Goal: Communication & Community: Ask a question

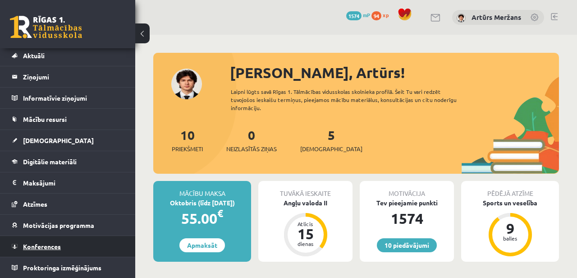
click at [53, 241] on link "Konferences" at bounding box center [68, 246] width 112 height 21
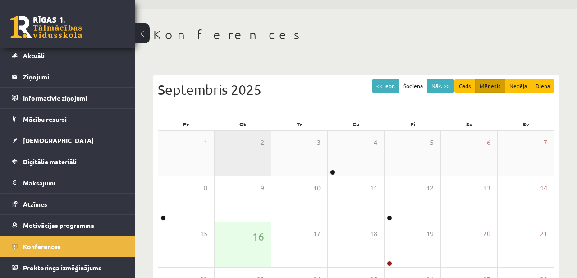
scroll to position [74, 0]
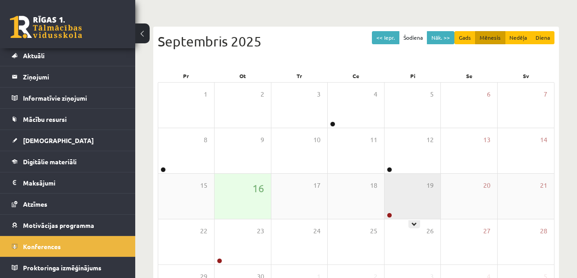
click at [411, 196] on div "19" at bounding box center [413, 196] width 56 height 45
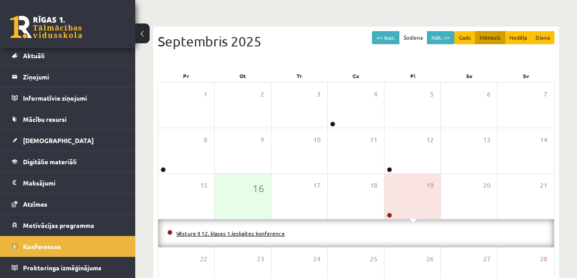
click at [262, 234] on link "Vēsture II 12. klases 1.ieskaites konference" at bounding box center [230, 233] width 109 height 7
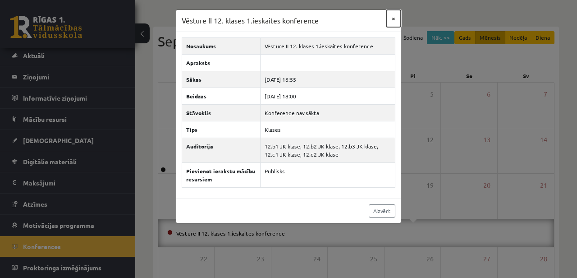
click at [393, 15] on button "×" at bounding box center [394, 18] width 14 height 17
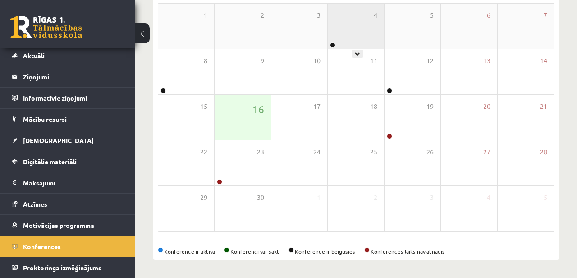
scroll to position [152, 0]
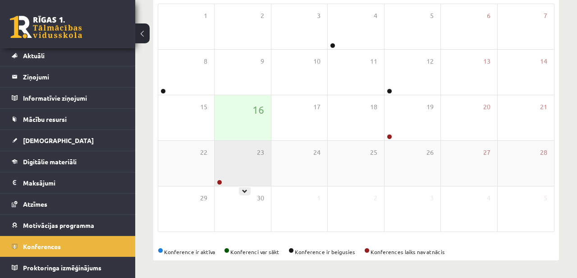
click at [242, 153] on div "23" at bounding box center [243, 163] width 56 height 45
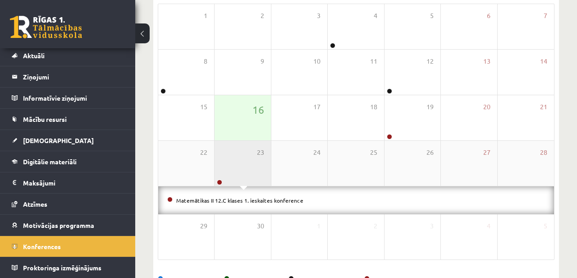
click at [245, 152] on div "23" at bounding box center [243, 163] width 56 height 45
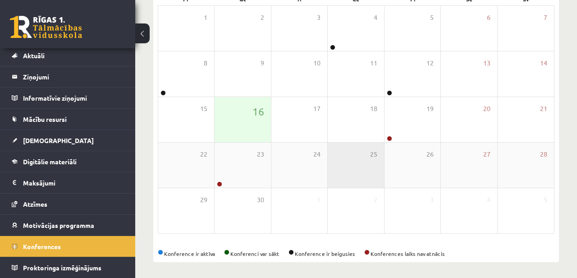
scroll to position [43, 0]
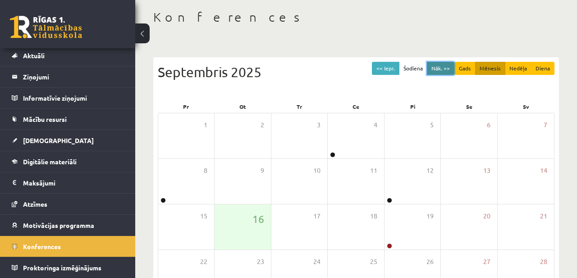
click at [448, 74] on button "Nāk. >>" at bounding box center [441, 68] width 28 height 13
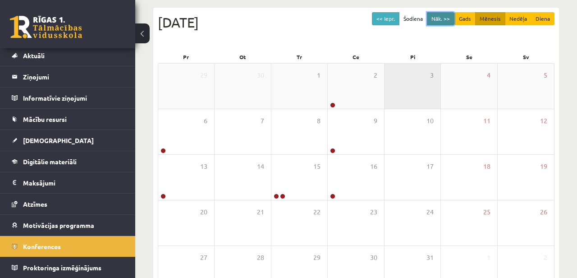
scroll to position [106, 0]
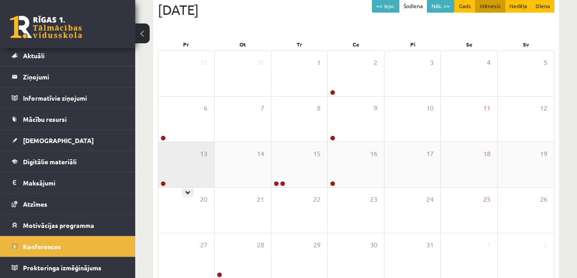
click at [194, 155] on div "13" at bounding box center [186, 164] width 56 height 45
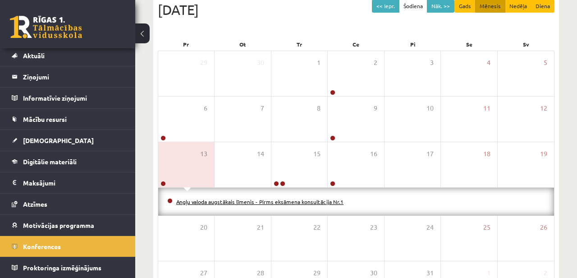
click at [208, 200] on link "Angļu valoda augstākais līmenis - Pirms eksāmena konsultācija Nr.1" at bounding box center [259, 201] width 167 height 7
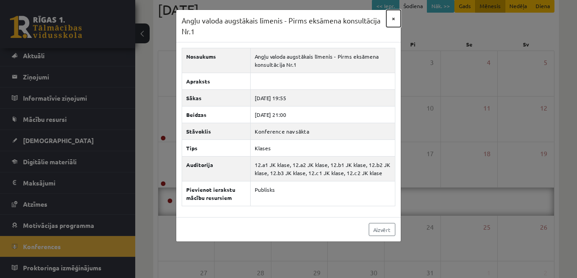
click at [397, 24] on button "×" at bounding box center [394, 18] width 14 height 17
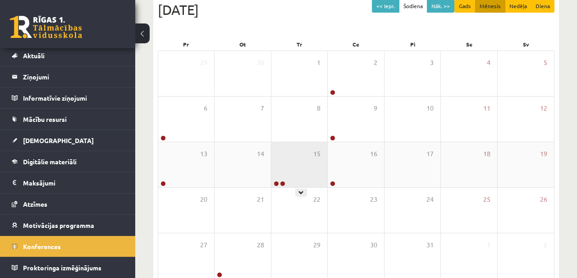
scroll to position [150, 0]
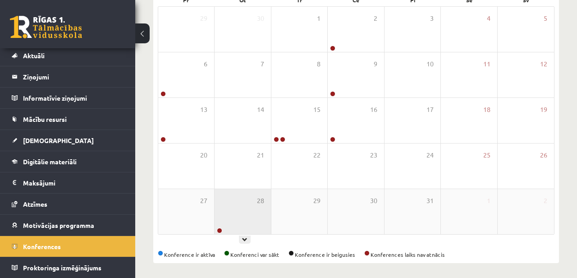
click at [249, 227] on div "28" at bounding box center [243, 211] width 56 height 45
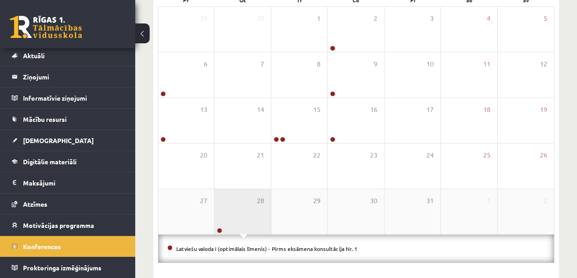
click at [248, 213] on div "28" at bounding box center [243, 211] width 56 height 45
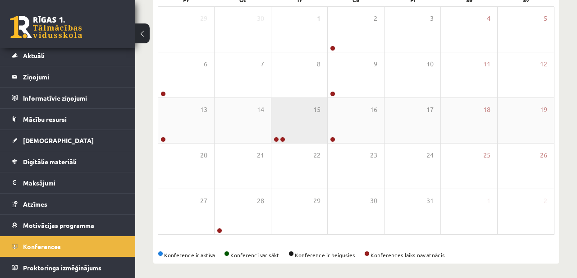
click at [308, 114] on div "15" at bounding box center [300, 120] width 56 height 45
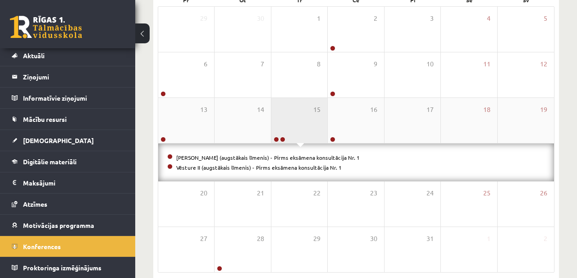
click at [308, 114] on div "15" at bounding box center [300, 120] width 56 height 45
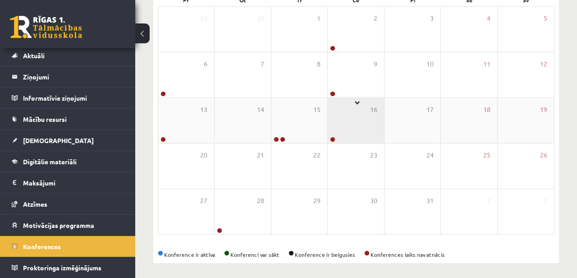
click at [352, 116] on div "16" at bounding box center [356, 120] width 56 height 45
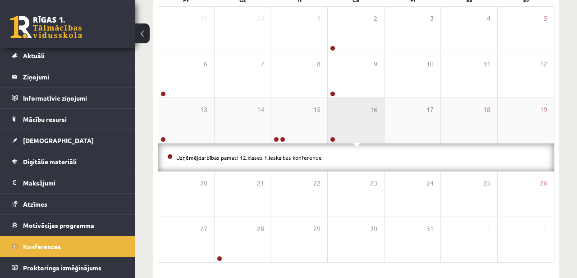
click at [352, 116] on div "16" at bounding box center [356, 120] width 56 height 45
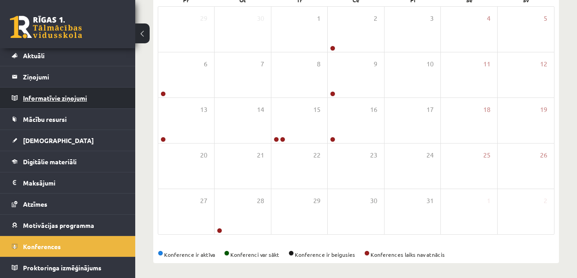
click at [69, 98] on legend "Informatīvie ziņojumi 0" at bounding box center [73, 98] width 101 height 21
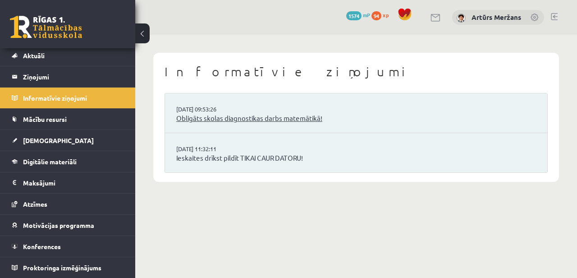
click at [207, 120] on link "Obligāts skolas diagnostikas darbs matemātikā!" at bounding box center [356, 118] width 360 height 10
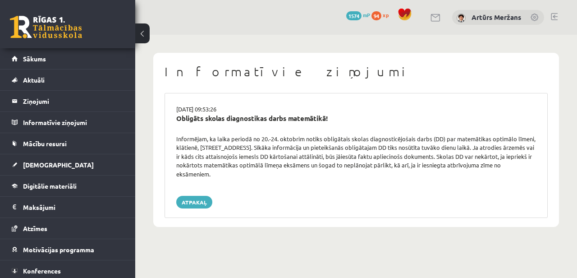
click at [307, 146] on div "Informējam, ka laika periodā no 20.-24. oktobrim notiks obligātais skolas diagn…" at bounding box center [357, 156] width 374 height 44
click at [193, 195] on div "16.09.2025 09:53:26 Obligāts skolas diagnostikas darbs matemātikā! Informējam, …" at bounding box center [356, 155] width 383 height 125
click at [193, 199] on link "Atpakaļ" at bounding box center [194, 202] width 36 height 13
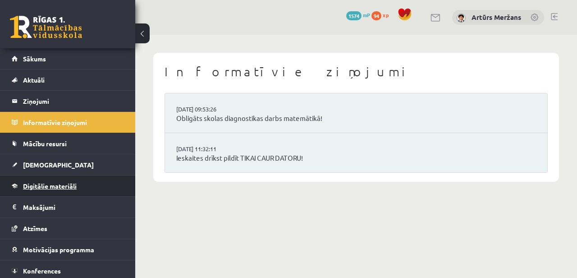
click at [66, 189] on link "Digitālie materiāli" at bounding box center [68, 186] width 112 height 21
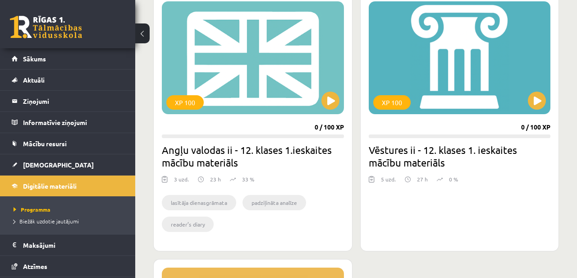
scroll to position [267, 0]
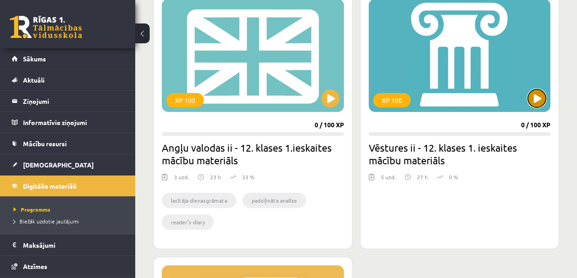
click at [532, 97] on button at bounding box center [537, 98] width 18 height 18
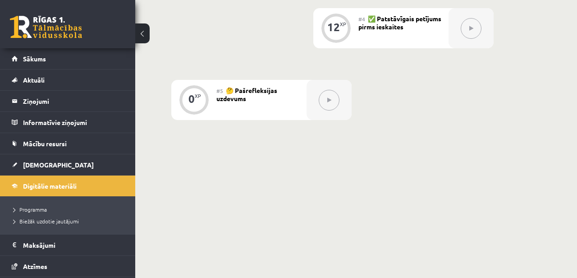
scroll to position [427, 0]
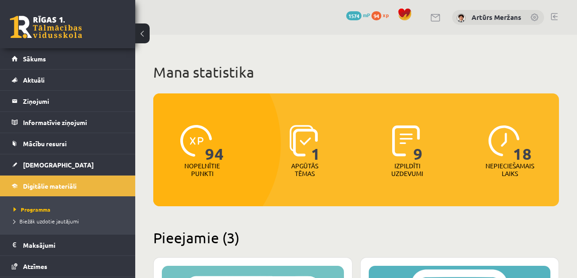
scroll to position [199, 0]
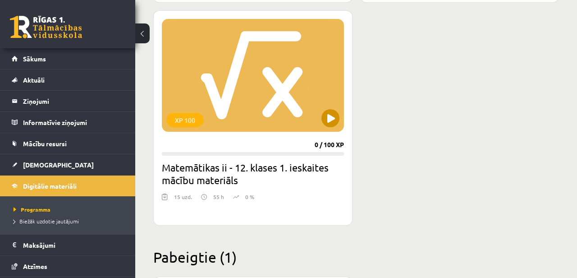
scroll to position [515, 0]
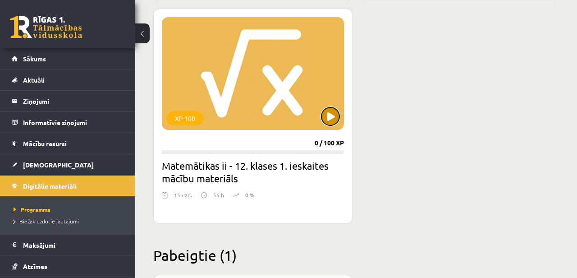
click at [332, 107] on button at bounding box center [331, 116] width 18 height 18
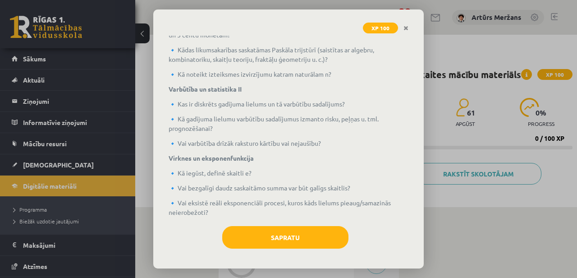
scroll to position [286, 0]
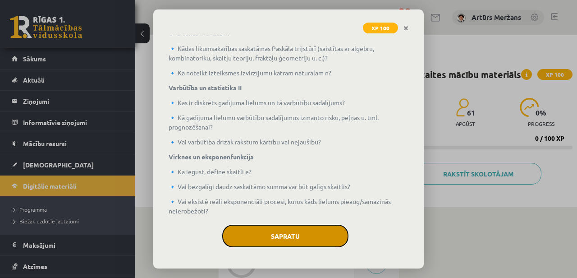
click at [277, 225] on button "Sapratu" at bounding box center [285, 236] width 126 height 23
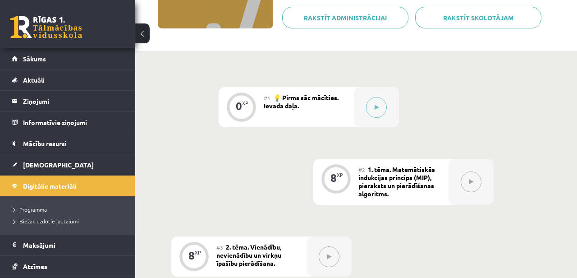
scroll to position [217, 0]
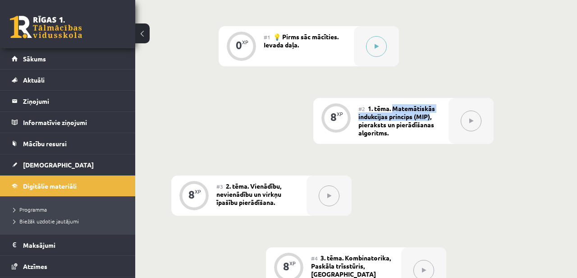
drag, startPoint x: 394, startPoint y: 108, endPoint x: 432, endPoint y: 116, distance: 38.4
click at [432, 116] on span "1. tēma. Matemātiskās indukcijas princips (MIP), pieraksts un pierādīšanas algo…" at bounding box center [397, 120] width 77 height 32
copy span "Matemātiskās indukcijas princips (MIP)"
click at [59, 166] on link "[DEMOGRAPHIC_DATA]" at bounding box center [68, 164] width 112 height 21
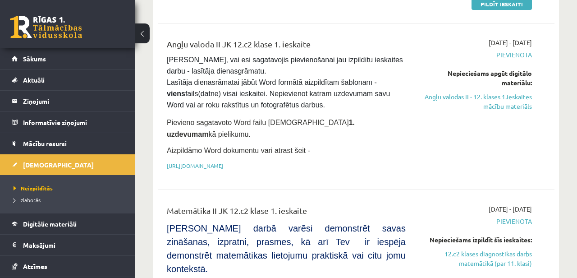
scroll to position [219, 0]
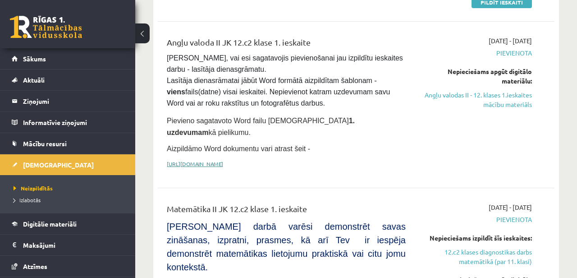
click at [223, 160] on link "https://drive.google.com/drive/folders/1IHE_ip15KOAbO2Se1NDGwZ2e__vlzPUf?usp=sh…" at bounding box center [195, 163] width 56 height 7
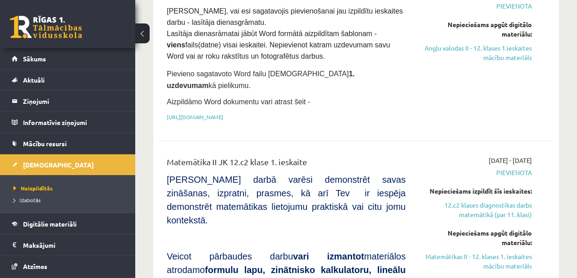
scroll to position [0, 0]
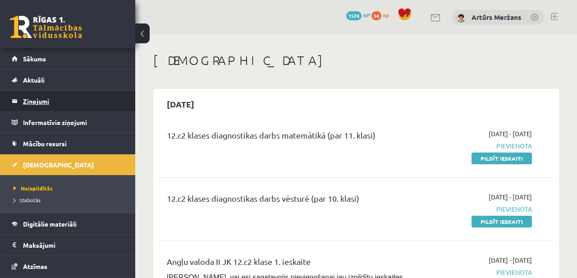
click at [52, 96] on legend "Ziņojumi 0" at bounding box center [73, 101] width 101 height 21
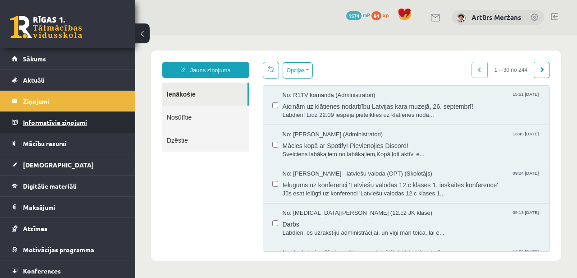
scroll to position [16, 0]
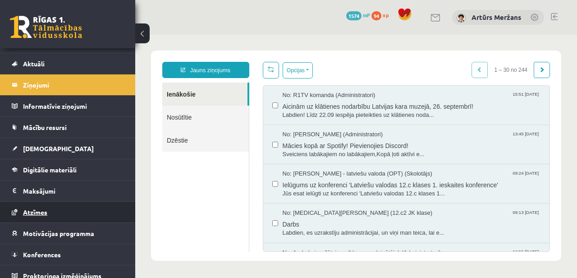
click at [48, 207] on link "Atzīmes" at bounding box center [68, 212] width 112 height 21
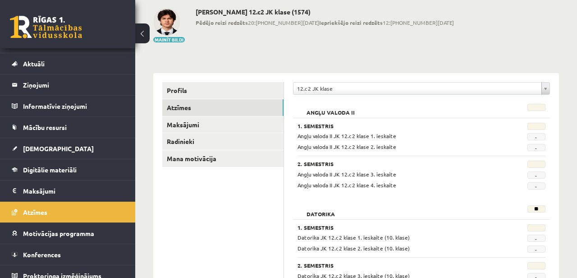
scroll to position [43, 0]
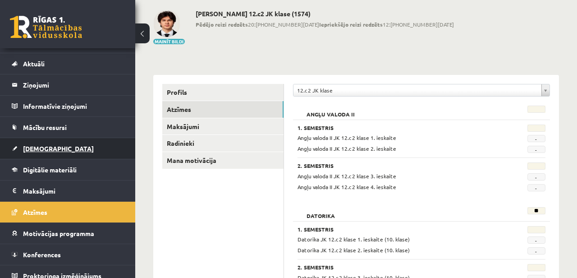
click at [62, 141] on link "[DEMOGRAPHIC_DATA]" at bounding box center [68, 148] width 112 height 21
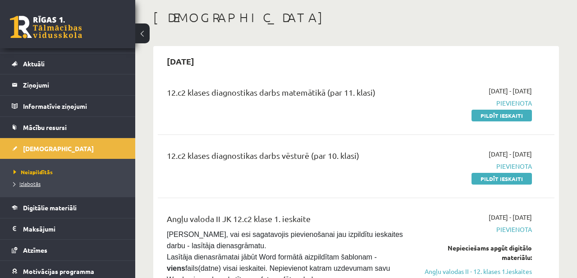
click at [32, 182] on span "Izlabotās" at bounding box center [27, 183] width 27 height 7
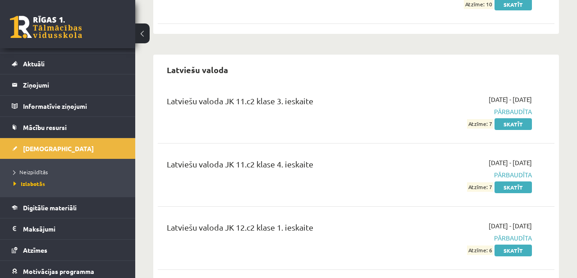
scroll to position [707, 0]
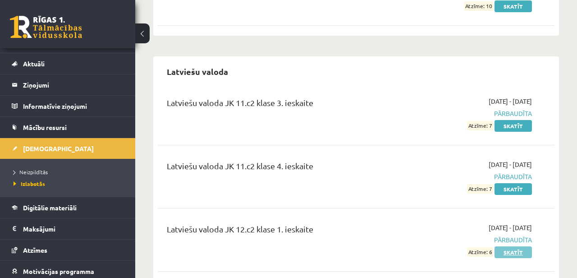
click at [516, 247] on link "Skatīt" at bounding box center [513, 252] width 37 height 12
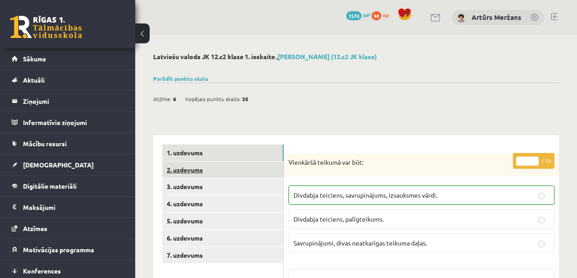
click at [208, 169] on link "2. uzdevums" at bounding box center [222, 170] width 121 height 17
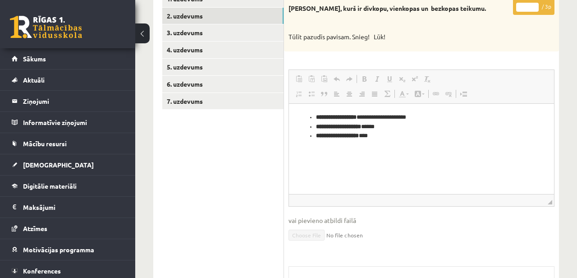
scroll to position [152, 0]
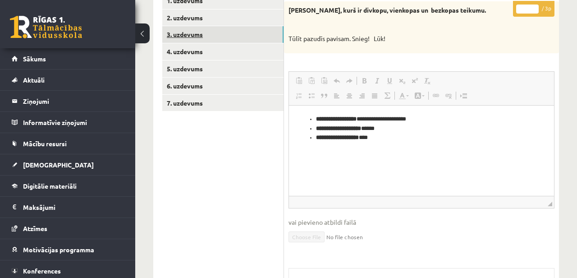
click at [220, 33] on link "3. uzdevums" at bounding box center [222, 34] width 121 height 17
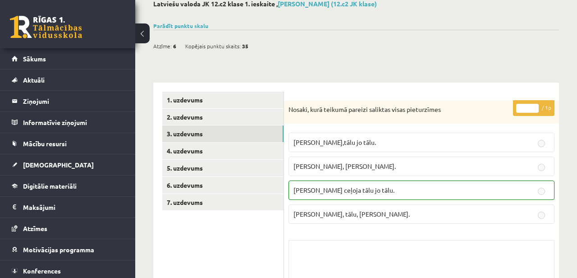
scroll to position [0, 0]
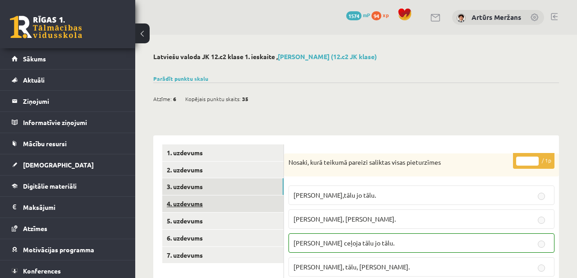
click at [236, 205] on link "4. uzdevums" at bounding box center [222, 203] width 121 height 17
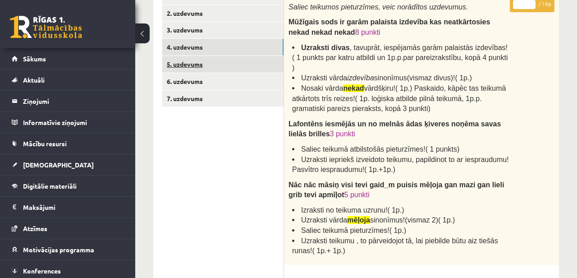
scroll to position [148, 0]
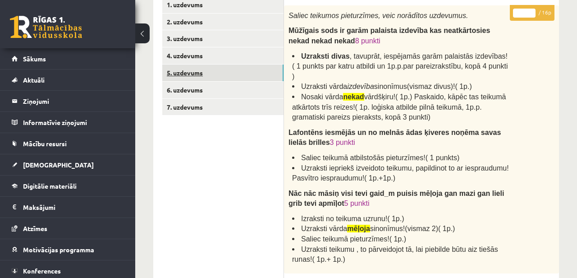
click at [224, 69] on link "5. uzdevums" at bounding box center [222, 73] width 121 height 17
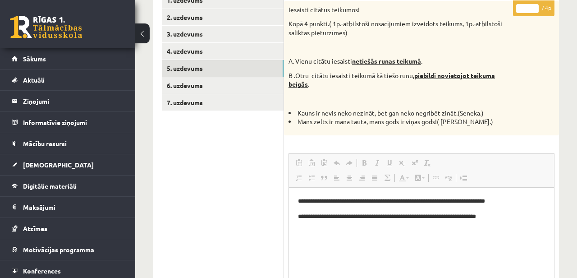
scroll to position [151, 0]
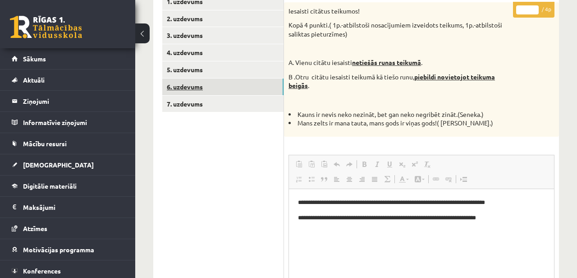
click at [207, 87] on link "6. uzdevums" at bounding box center [222, 87] width 121 height 17
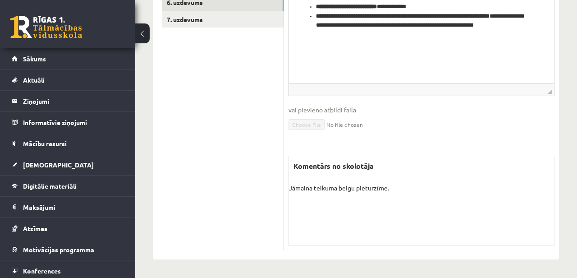
scroll to position [146, 0]
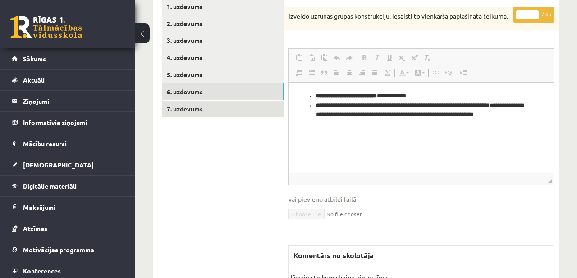
click at [265, 115] on link "7. uzdevums" at bounding box center [222, 109] width 121 height 17
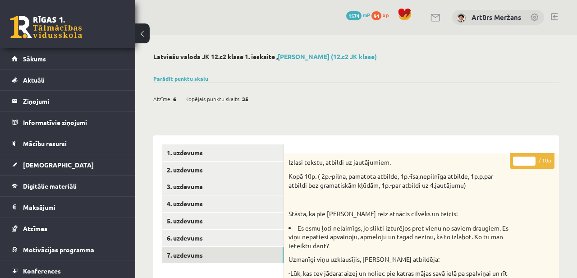
scroll to position [48, 0]
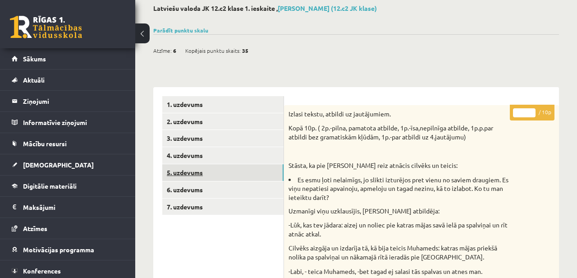
click at [223, 171] on link "5. uzdevums" at bounding box center [222, 172] width 121 height 17
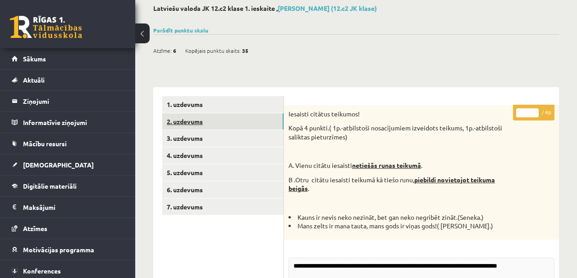
click at [195, 129] on link "2. uzdevums" at bounding box center [222, 121] width 121 height 17
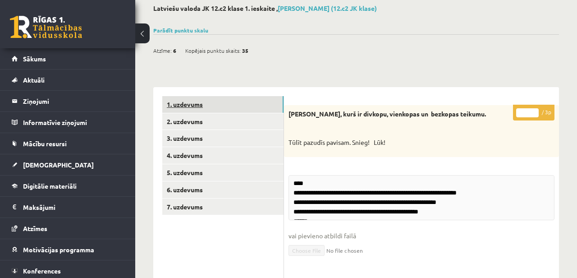
click at [207, 109] on link "1. uzdevums" at bounding box center [222, 104] width 121 height 17
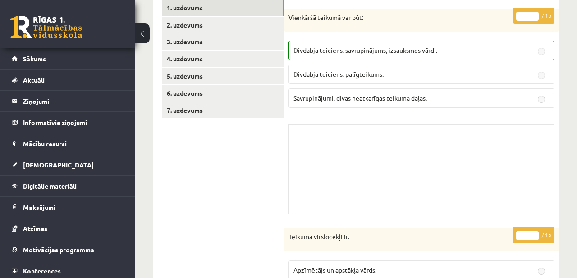
scroll to position [0, 0]
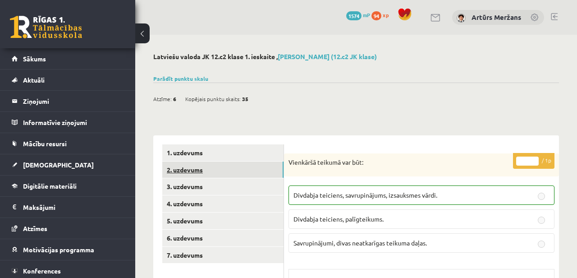
click at [229, 175] on link "2. uzdevums" at bounding box center [222, 170] width 121 height 17
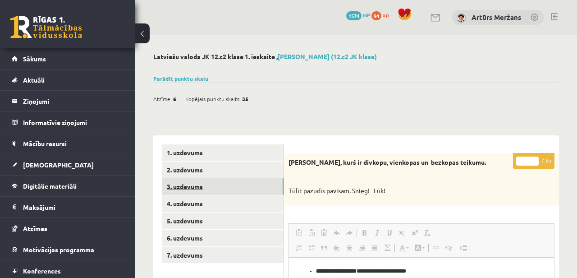
click at [219, 190] on link "3. uzdevums" at bounding box center [222, 186] width 121 height 17
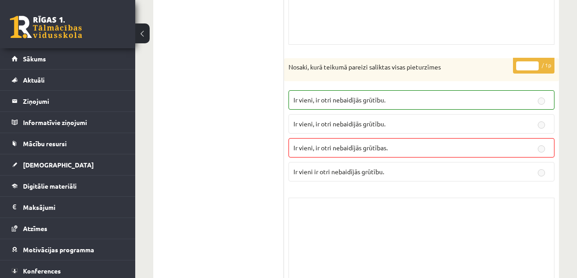
scroll to position [2565, 0]
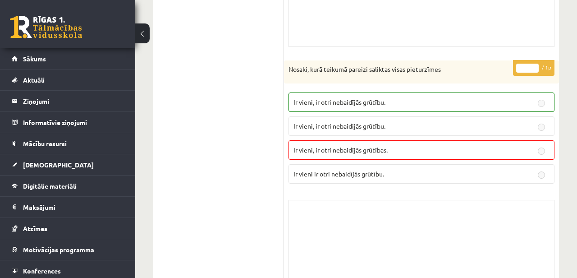
click at [393, 92] on label "Ir vieni, ir otri nebaidījās grūtību." at bounding box center [422, 101] width 266 height 19
click at [388, 140] on label "Ir vieni, ir otri nebaidījās grūtības." at bounding box center [422, 149] width 266 height 19
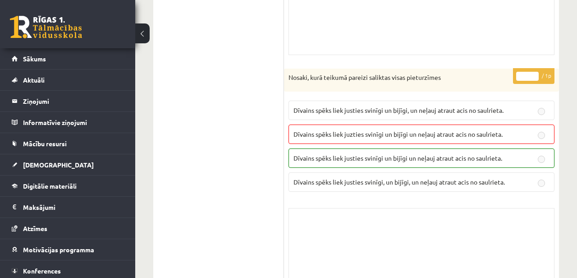
scroll to position [2069, 0]
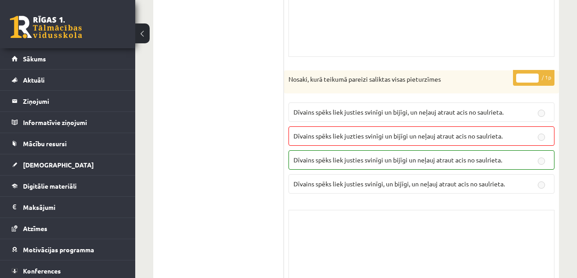
click at [334, 226] on div "Skolotāja pielikums" at bounding box center [422, 255] width 266 height 90
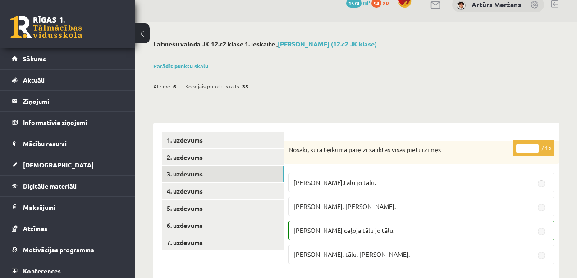
scroll to position [0, 0]
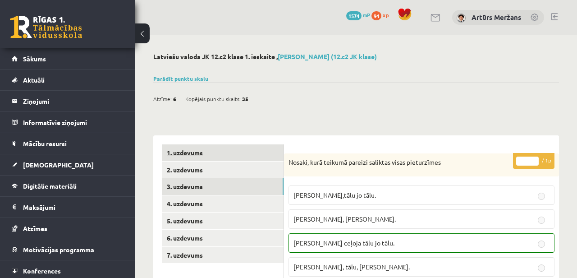
click at [227, 148] on link "1. uzdevums" at bounding box center [222, 152] width 121 height 17
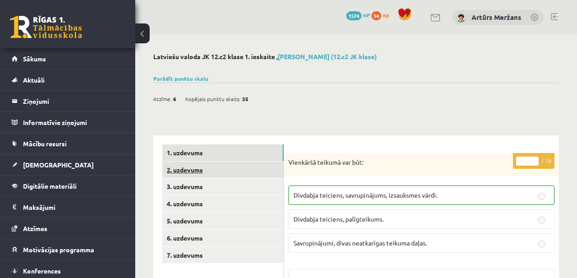
click at [222, 163] on link "2. uzdevums" at bounding box center [222, 170] width 121 height 17
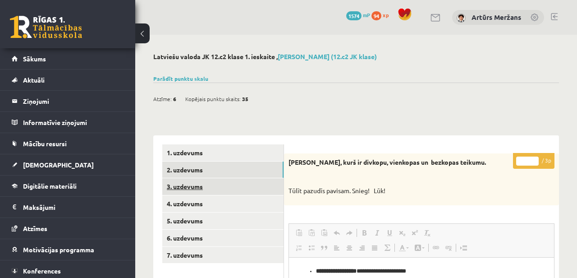
click at [225, 188] on link "3. uzdevums" at bounding box center [222, 186] width 121 height 17
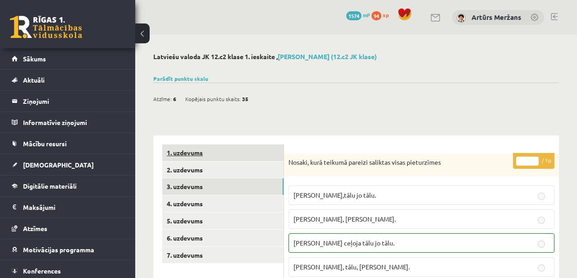
click at [217, 154] on link "1. uzdevums" at bounding box center [222, 152] width 121 height 17
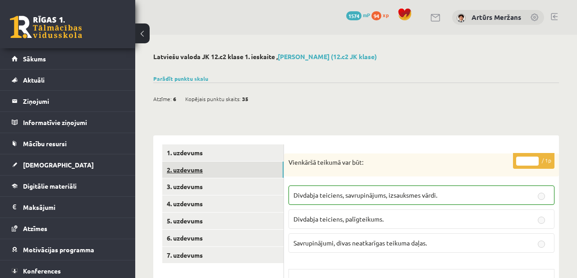
click at [215, 166] on link "2. uzdevums" at bounding box center [222, 170] width 121 height 17
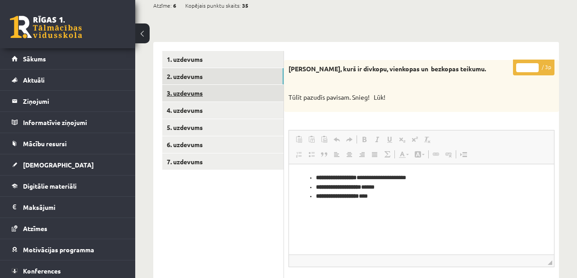
scroll to position [68, 0]
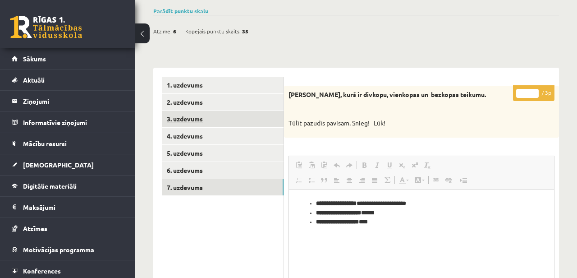
click at [218, 185] on link "7. uzdevums" at bounding box center [222, 187] width 121 height 17
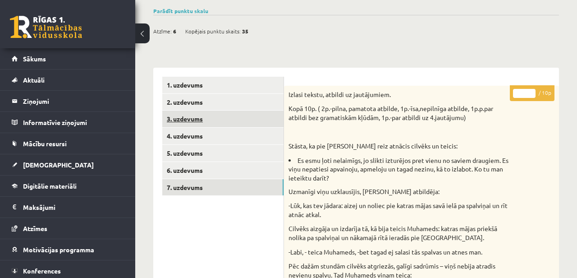
scroll to position [0, 0]
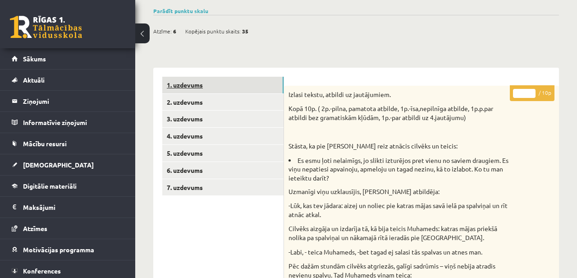
click at [205, 89] on link "1. uzdevums" at bounding box center [222, 85] width 121 height 17
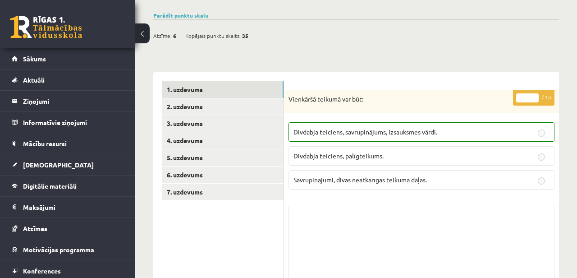
scroll to position [57, 0]
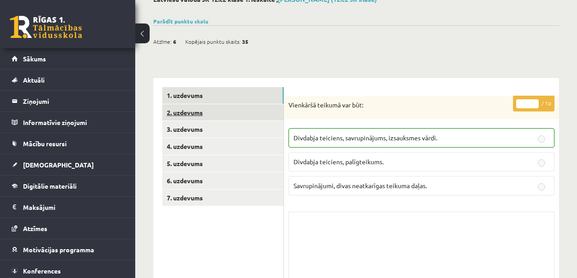
click at [250, 108] on link "2. uzdevums" at bounding box center [222, 112] width 121 height 17
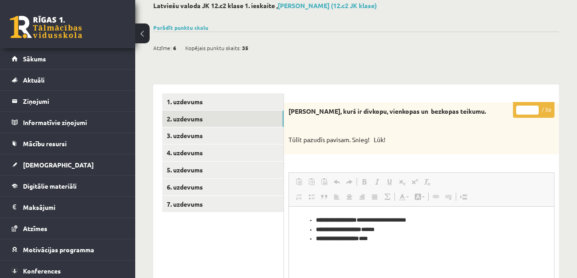
scroll to position [0, 0]
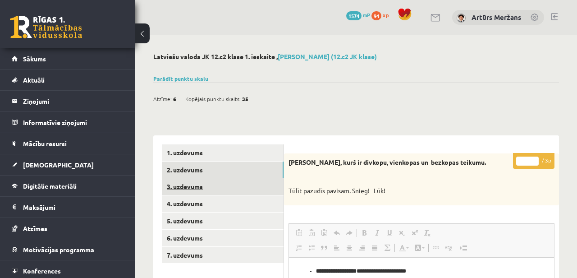
click at [263, 181] on link "3. uzdevums" at bounding box center [222, 186] width 121 height 17
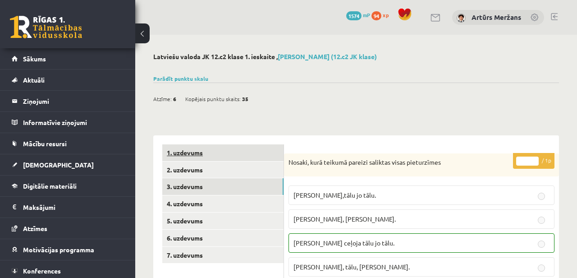
click at [217, 157] on link "1. uzdevums" at bounding box center [222, 152] width 121 height 17
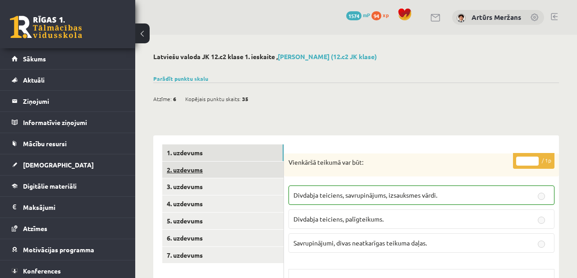
click at [241, 170] on link "2. uzdevums" at bounding box center [222, 170] width 121 height 17
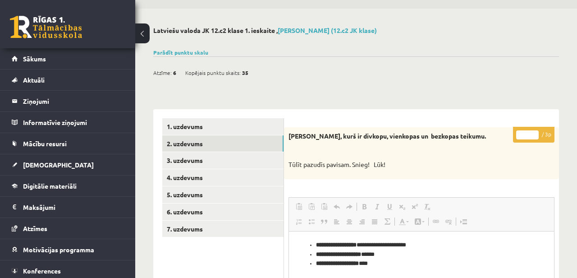
scroll to position [130, 0]
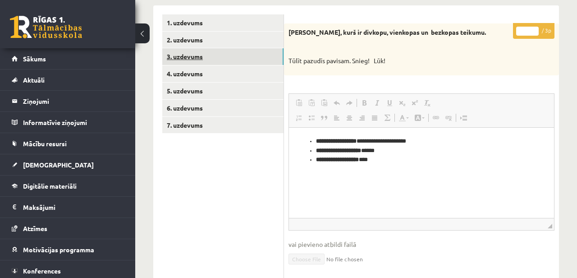
click at [175, 49] on link "3. uzdevums" at bounding box center [222, 56] width 121 height 17
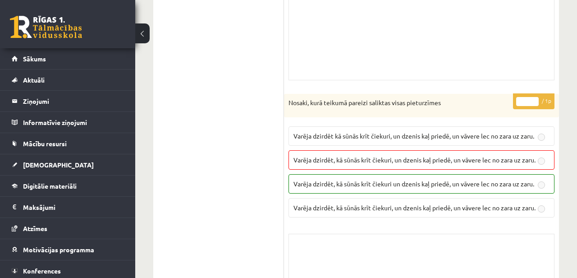
scroll to position [1803, 0]
click at [364, 178] on p "Varēja dzirdēt, kā sūnās krīt čiekuri un dzenis kaļ priedē, un vāvere lec no za…" at bounding box center [422, 182] width 256 height 9
click at [378, 149] on label "Varēja dzirdēt, kā sūnās krīt čiekuri, un dzenis kaļ priedē, un vāvere lec no z…" at bounding box center [422, 158] width 266 height 19
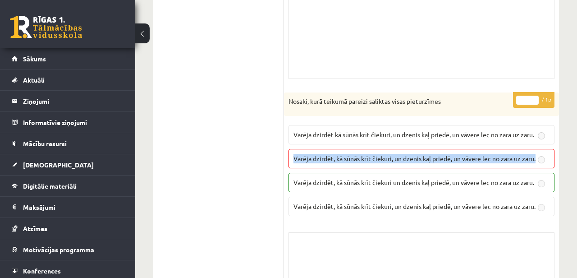
drag, startPoint x: 309, startPoint y: 127, endPoint x: 289, endPoint y: 120, distance: 21.5
click at [289, 149] on label "Varēja dzirdēt, kā sūnās krīt čiekuri, un dzenis kaļ priedē, un vāvere lec no z…" at bounding box center [422, 158] width 266 height 19
copy span "Varēja dzirdēt, kā sūnās krīt čiekuri, un dzenis kaļ priedē, un vāvere lec no z…"
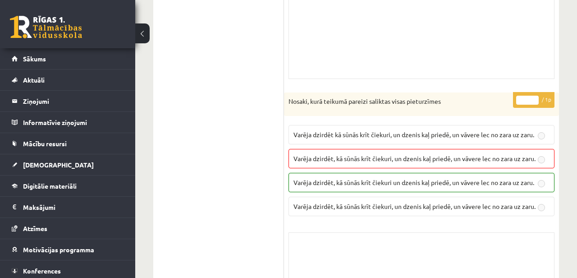
click at [300, 125] on label "Varēja dzirdēt kā sūnās krīt čiekuri, un dzenis kaļ priedē, un vāvere lec no za…" at bounding box center [422, 134] width 266 height 19
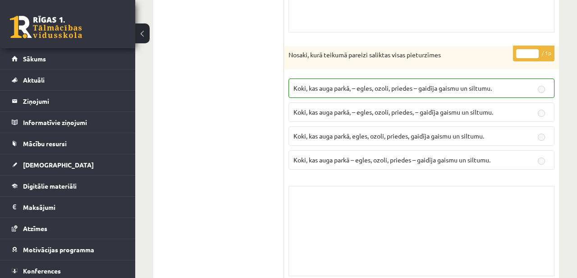
scroll to position [0, 0]
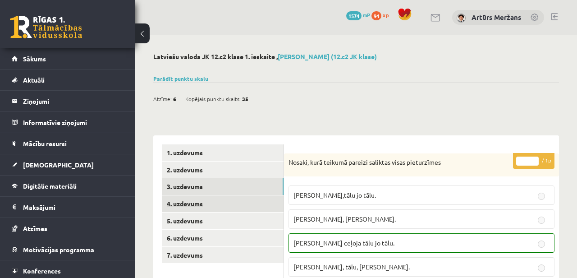
click at [231, 210] on link "4. uzdevums" at bounding box center [222, 203] width 121 height 17
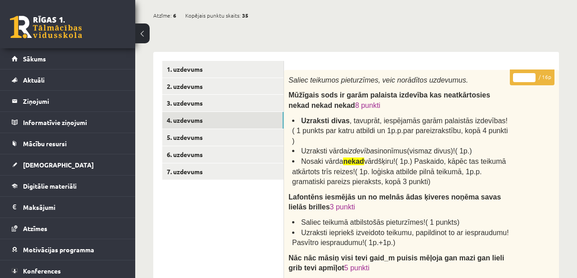
scroll to position [82, 0]
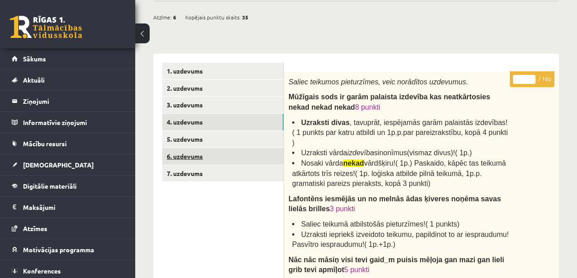
click at [213, 151] on link "6. uzdevums" at bounding box center [222, 156] width 121 height 17
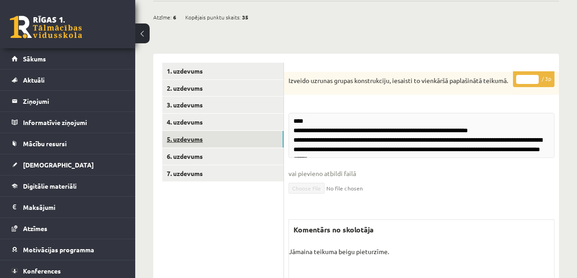
click at [213, 140] on link "5. uzdevums" at bounding box center [222, 139] width 121 height 17
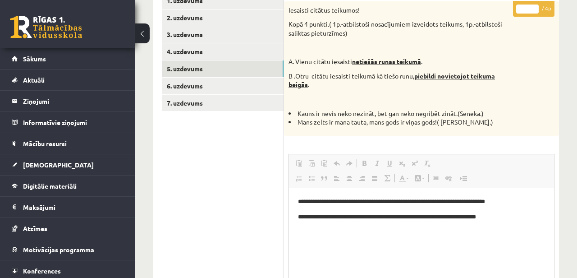
scroll to position [134, 0]
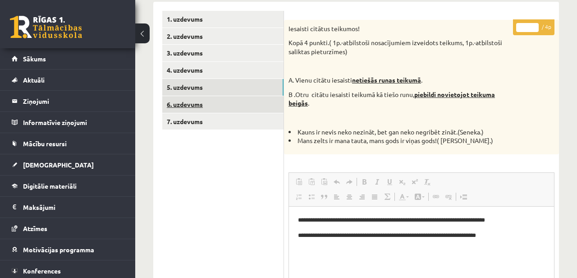
click at [221, 98] on link "6. uzdevums" at bounding box center [222, 104] width 121 height 17
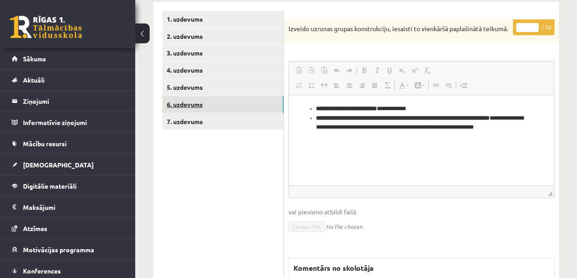
scroll to position [0, 0]
click at [231, 82] on link "5. uzdevums" at bounding box center [222, 87] width 121 height 17
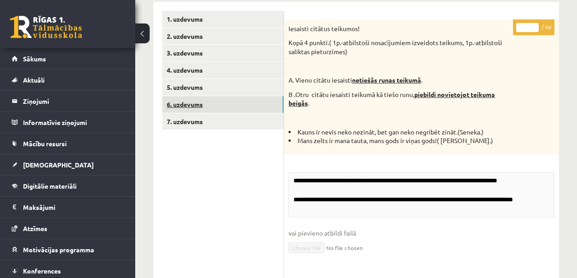
click at [220, 106] on link "6. uzdevums" at bounding box center [222, 104] width 121 height 17
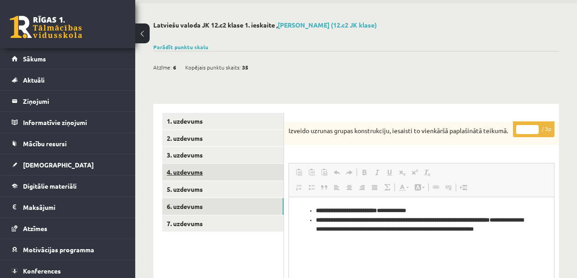
scroll to position [16, 0]
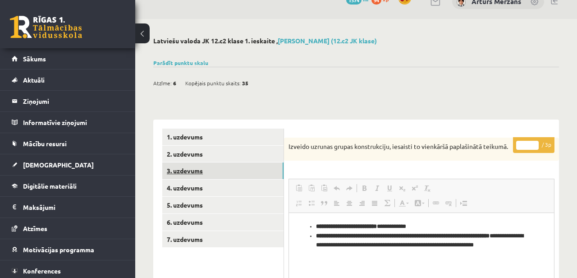
click at [221, 176] on link "3. uzdevums" at bounding box center [222, 170] width 121 height 17
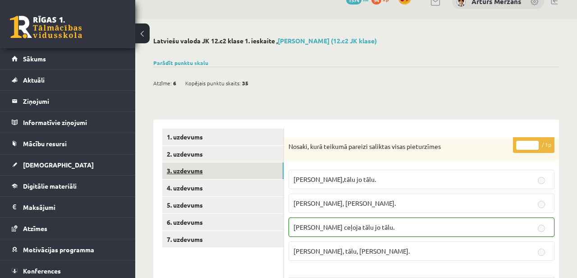
click at [217, 164] on link "3. uzdevums" at bounding box center [222, 170] width 121 height 17
click at [217, 155] on link "2. uzdevums" at bounding box center [222, 154] width 121 height 17
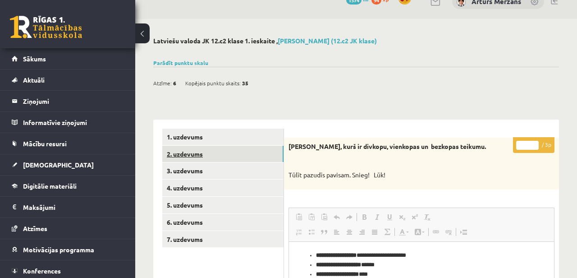
scroll to position [0, 0]
click at [212, 144] on link "1. uzdevums" at bounding box center [222, 137] width 121 height 17
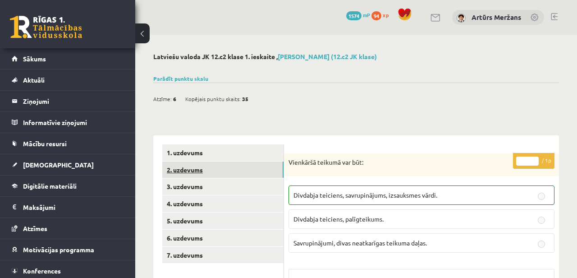
click at [264, 177] on link "2. uzdevums" at bounding box center [222, 170] width 121 height 17
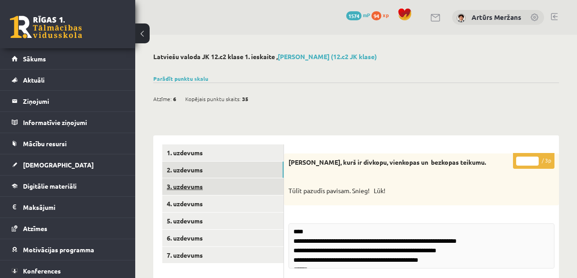
click at [244, 186] on link "3. uzdevums" at bounding box center [222, 186] width 121 height 17
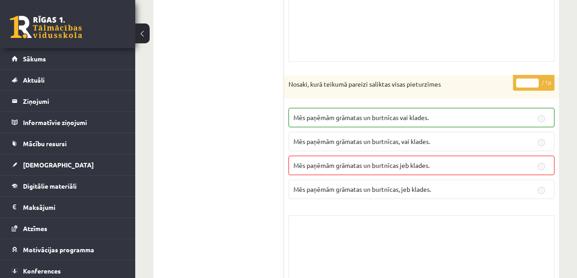
scroll to position [567, 0]
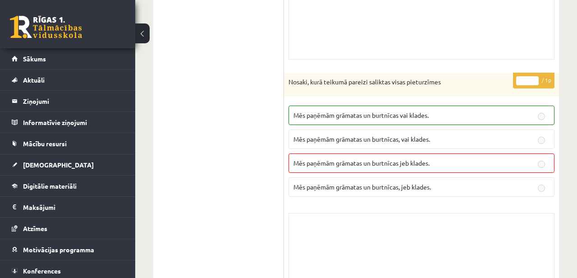
drag, startPoint x: 288, startPoint y: 161, endPoint x: 449, endPoint y: 154, distance: 161.2
click at [449, 154] on div "* / 1p Nosaki, kurā teikumā pareizi saliktas visas pieturzīmes Mēs paņēmām grām…" at bounding box center [421, 190] width 275 height 235
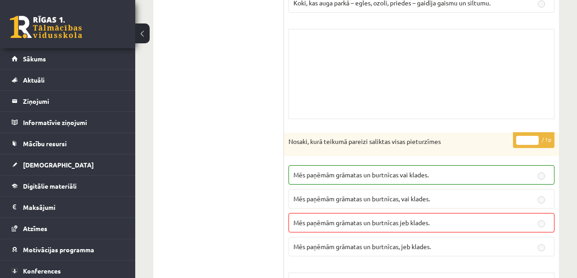
scroll to position [548, 0]
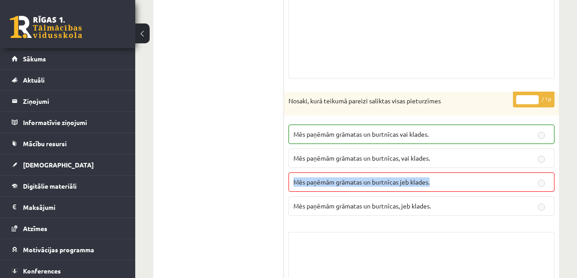
drag, startPoint x: 290, startPoint y: 181, endPoint x: 439, endPoint y: 183, distance: 148.9
click at [439, 184] on label "Mēs paņēmām grāmatas un burtnīcas jeb klades." at bounding box center [422, 181] width 266 height 19
copy span "Mēs paņēmām grāmatas un burtnīcas jeb klades."
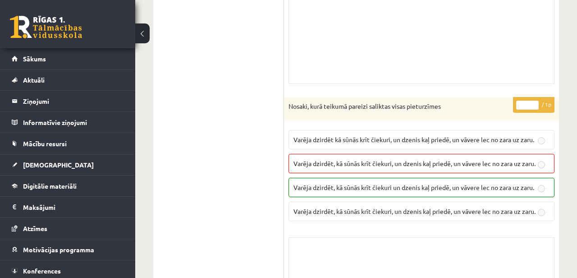
scroll to position [1801, 0]
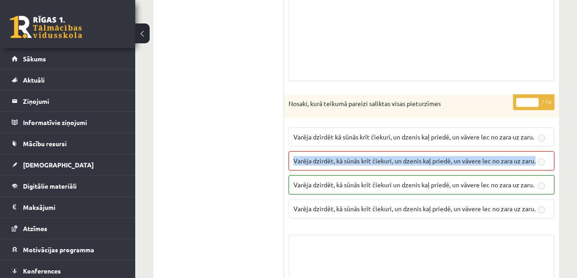
drag, startPoint x: 293, startPoint y: 123, endPoint x: 311, endPoint y: 135, distance: 21.8
click at [311, 151] on label "Varēja dzirdēt, kā sūnās krīt čiekuri, un dzenis kaļ priedē, un vāvere lec no z…" at bounding box center [422, 160] width 266 height 19
copy span "Varēja dzirdēt, kā sūnās krīt čiekuri, un dzenis kaļ priedē, un vāvere lec no z…"
click at [323, 157] on span "Varēja dzirdēt, kā sūnās krīt čiekuri, un dzenis kaļ priedē, un vāvere lec no z…" at bounding box center [415, 161] width 242 height 8
drag, startPoint x: 316, startPoint y: 131, endPoint x: 293, endPoint y: 120, distance: 24.8
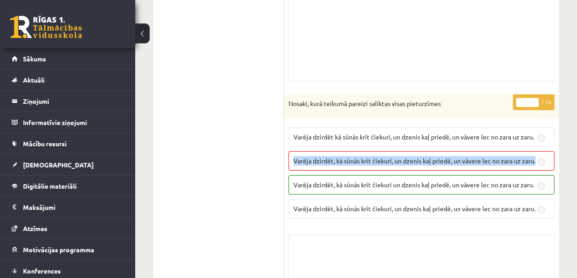
click at [293, 151] on label "Varēja dzirdēt, kā sūnās krīt čiekuri, un dzenis kaļ priedē, un vāvere lec no z…" at bounding box center [422, 160] width 266 height 19
copy span "Varēja dzirdēt, kā sūnās krīt čiekuri, un dzenis kaļ priedē, un vāvere lec no z…"
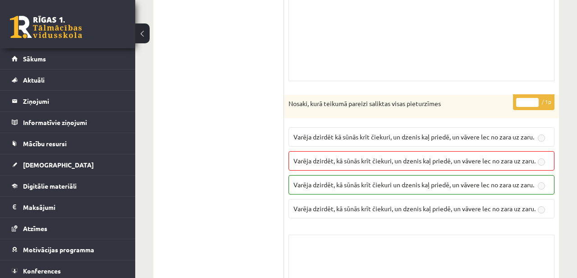
click at [411, 127] on label "Varēja dzirdēt kā sūnās krīt čiekuri, un dzenis kaļ priedē, un vāvere lec no za…" at bounding box center [422, 136] width 266 height 19
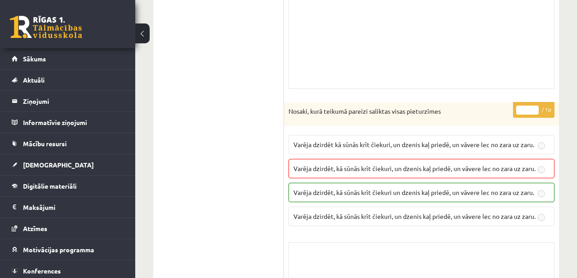
scroll to position [1792, 0]
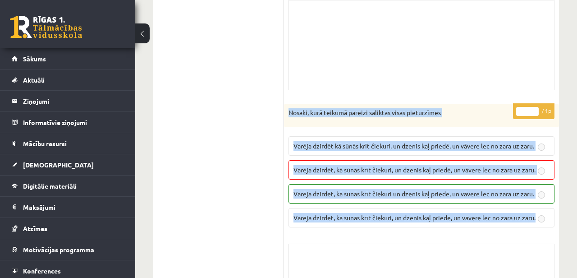
drag, startPoint x: 289, startPoint y: 74, endPoint x: 399, endPoint y: 217, distance: 180.8
click at [399, 217] on div "* / 1p Nosaki, kurā teikumā pareizi saliktas visas pieturzīmes Varēja dzirdēt k…" at bounding box center [421, 221] width 275 height 235
copy form "Nosaki, kurā teikumā pareizi saliktas visas pieturzīmes Varēja dzirdēt kā sūnās…"
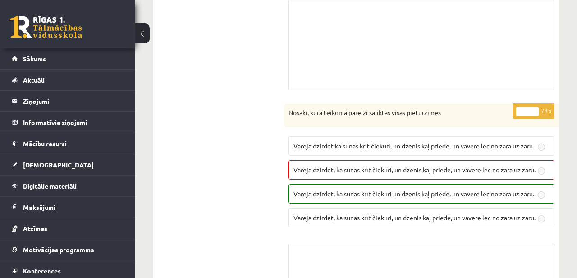
click at [284, 122] on div "* / 1p Nosaki, kurā teikumā pareizi saliktas visas pieturzīmes Varēja dzirdēt k…" at bounding box center [421, 221] width 275 height 235
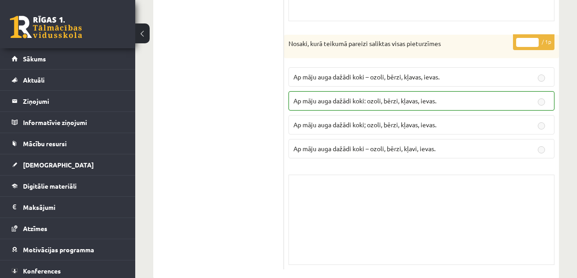
scroll to position [2749, 0]
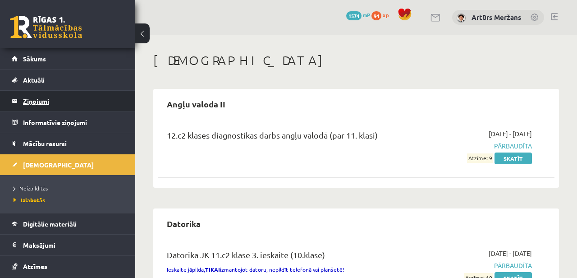
click at [65, 96] on legend "Ziņojumi 0" at bounding box center [73, 101] width 101 height 21
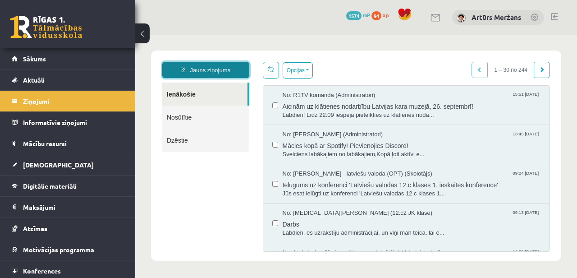
click at [226, 69] on link "Jauns ziņojums" at bounding box center [205, 70] width 87 height 16
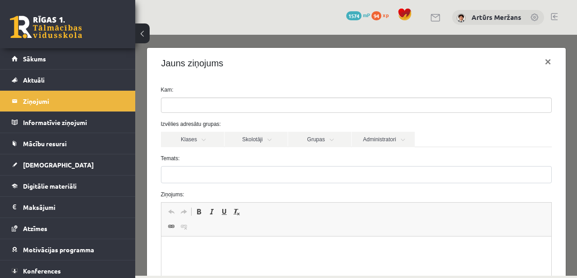
click at [193, 106] on ul at bounding box center [357, 105] width 390 height 14
click at [206, 85] on div "Kam: Izvēlies adresātu grupas: Klases Skolotāji Grupas Administratori 12.c2 JK …" at bounding box center [356, 231] width 419 height 305
click at [262, 138] on link "Skolotāji" at bounding box center [256, 139] width 63 height 15
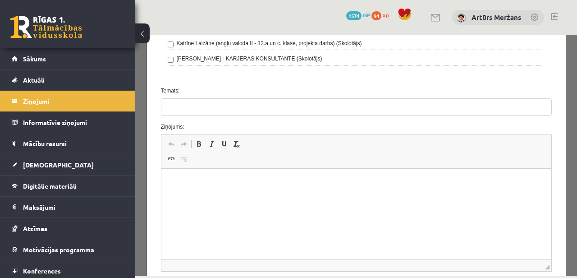
scroll to position [245, 0]
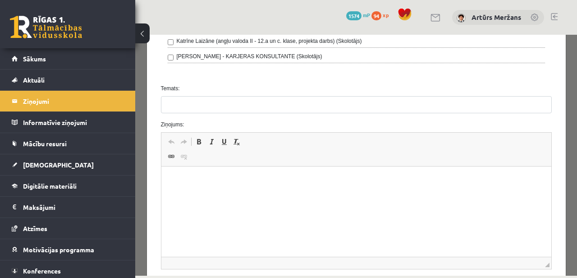
click at [228, 186] on html at bounding box center [356, 180] width 390 height 28
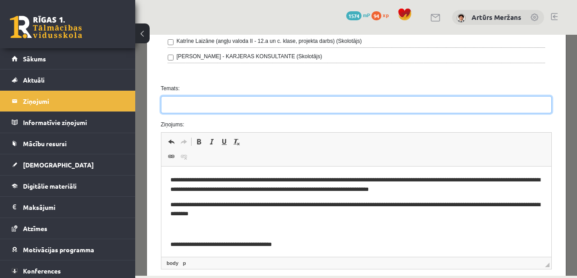
click at [213, 108] on input "Temats:" at bounding box center [356, 104] width 391 height 17
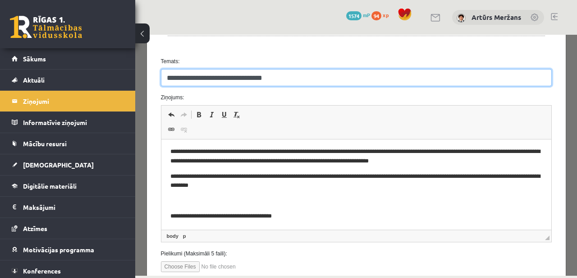
scroll to position [295, 0]
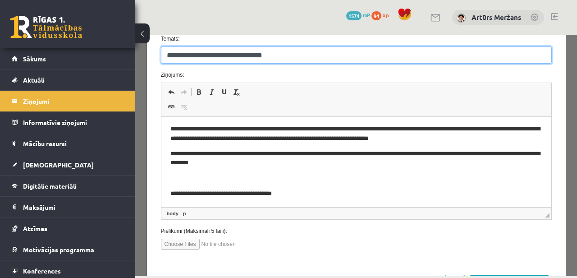
type input "**********"
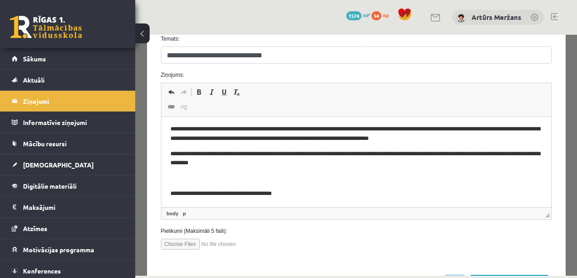
click at [172, 195] on p "**********" at bounding box center [356, 193] width 372 height 9
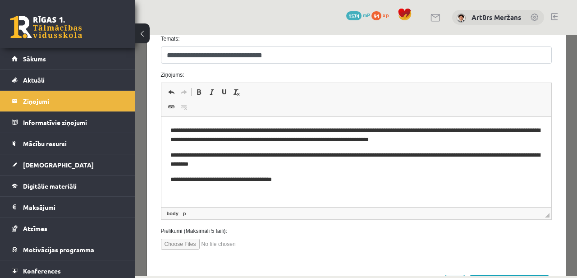
scroll to position [334, 0]
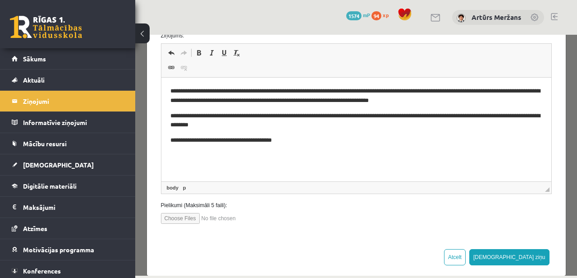
drag, startPoint x: 549, startPoint y: 175, endPoint x: 549, endPoint y: 188, distance: 13.5
click at [549, 188] on span "◢" at bounding box center [547, 189] width 5 height 5
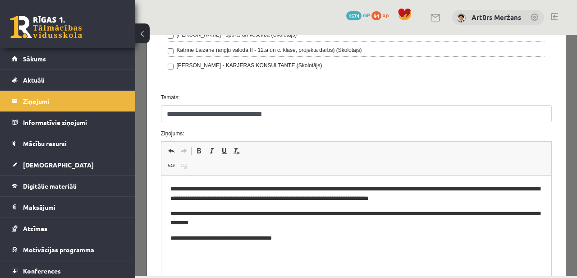
scroll to position [236, 0]
drag, startPoint x: 302, startPoint y: 239, endPoint x: 439, endPoint y: 237, distance: 136.7
click at [439, 237] on p "**********" at bounding box center [356, 238] width 372 height 9
click at [198, 146] on link "Bold Keyboard shortcut Command+B" at bounding box center [199, 151] width 13 height 12
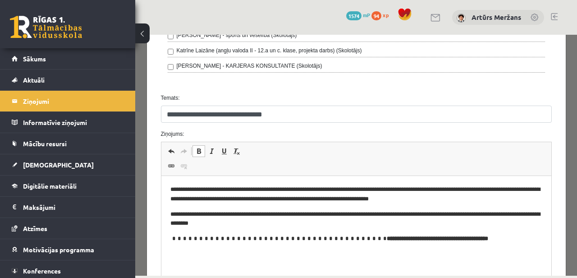
click at [299, 242] on p "**********" at bounding box center [356, 238] width 372 height 9
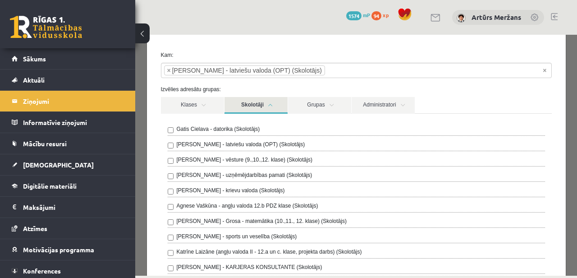
scroll to position [0, 0]
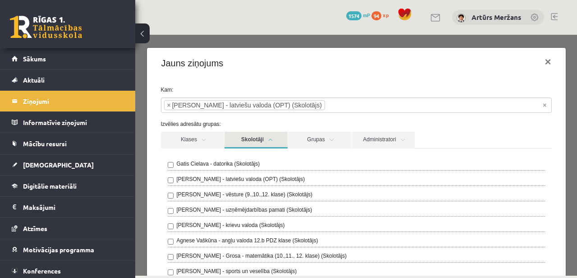
click at [251, 136] on link "Skolotāji" at bounding box center [256, 140] width 63 height 17
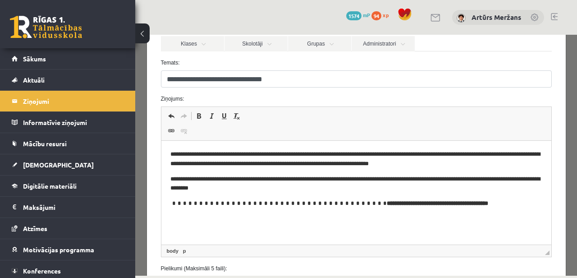
scroll to position [162, 0]
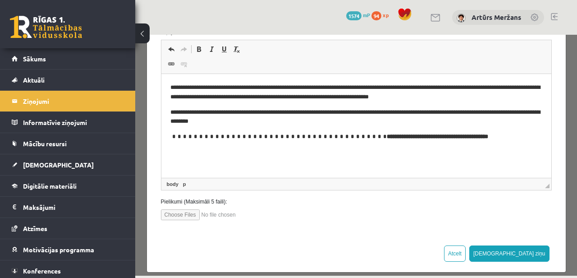
click at [194, 219] on input "file" at bounding box center [212, 214] width 102 height 11
click at [181, 213] on input "file" at bounding box center [212, 214] width 102 height 11
type input "**********"
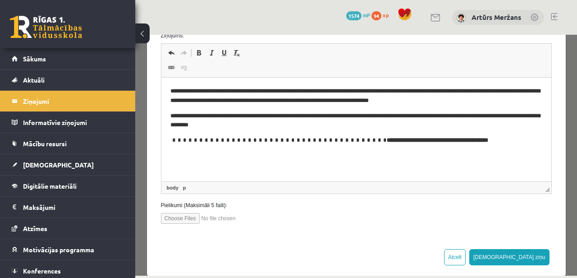
scroll to position [159, 0]
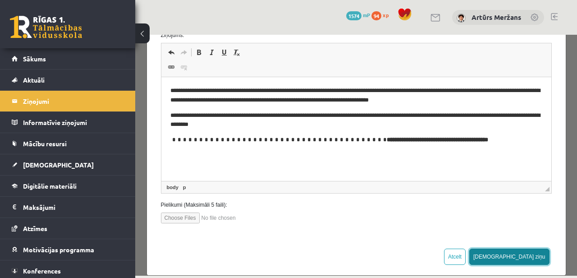
click at [523, 254] on button "Sūtīt ziņu" at bounding box center [510, 257] width 80 height 16
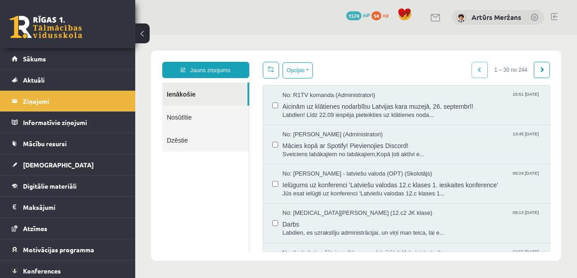
scroll to position [0, 0]
click at [195, 108] on link "Nosūtītie" at bounding box center [205, 117] width 87 height 23
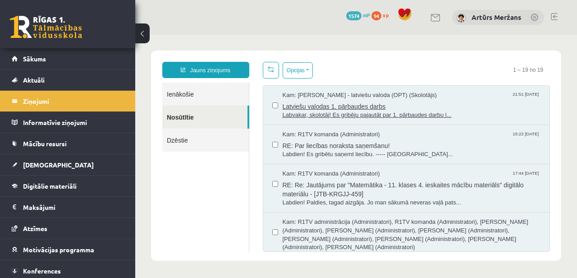
click at [342, 102] on span "Latviešu valodas 1. pārbaudes darbs" at bounding box center [412, 105] width 259 height 11
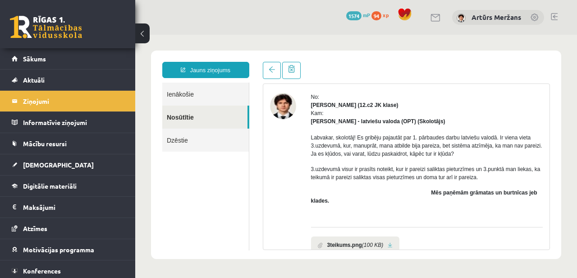
scroll to position [30, 0]
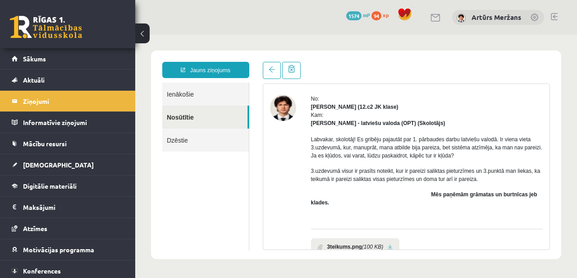
drag, startPoint x: 344, startPoint y: 202, endPoint x: 309, endPoint y: 139, distance: 72.3
click at [309, 139] on div "No: Artūrs Meržans (12.c2 JK klase) Kam: Laila Jirgensone - latviešu valoda (OP…" at bounding box center [406, 190] width 273 height 190
copy div "Labvakar, skolotāj! Es gribēju pajautāt par 1. pārbaudes darbu latviešu valodā.…"
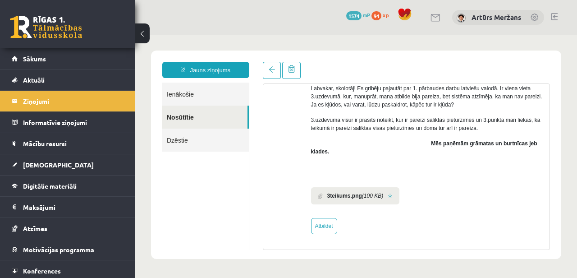
scroll to position [0, 0]
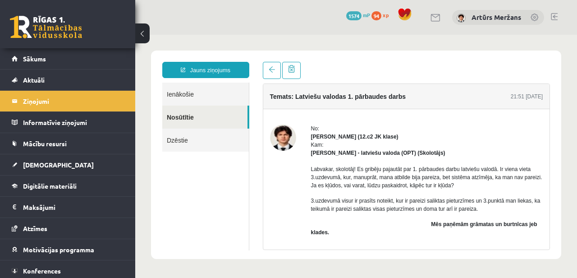
click at [390, 170] on p "Labvakar, skolotāj! Es gribēju pajautāt par 1. pārbaudes darbu latviešu valodā.…" at bounding box center [427, 177] width 232 height 24
drag, startPoint x: 410, startPoint y: 97, endPoint x: 293, endPoint y: 96, distance: 117.3
click at [293, 96] on div "Temats: Latviešu valodas 1. pārbaudes darbs 21:51 16/09/2025" at bounding box center [406, 96] width 287 height 25
copy h4 ": Latviešu valodas 1. pārbaudes darbs"
click at [303, 93] on h4 "Temats: Latviešu valodas 1. pārbaudes darbs" at bounding box center [338, 96] width 136 height 7
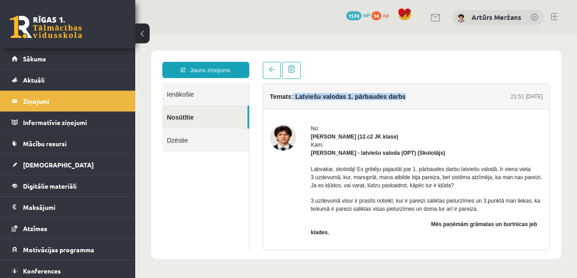
drag, startPoint x: 295, startPoint y: 94, endPoint x: 425, endPoint y: 96, distance: 129.5
click at [425, 96] on div "Temats: Latviešu valodas 1. pārbaudes darbs 21:51 16/09/2025" at bounding box center [406, 96] width 287 height 25
copy h4 "Latviešu valodas 1. pārbaudes darbs"
click at [295, 71] on span at bounding box center [291, 69] width 7 height 8
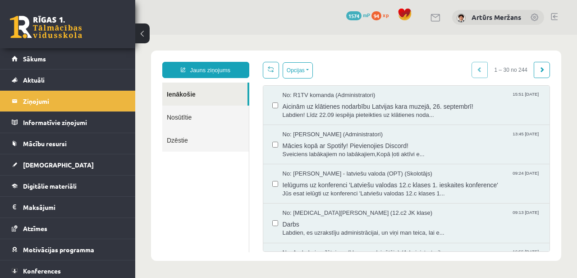
click at [187, 137] on link "Dzēstie" at bounding box center [205, 140] width 87 height 23
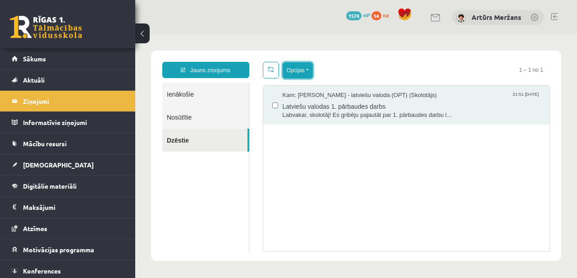
click at [307, 70] on button "Opcijas" at bounding box center [298, 70] width 30 height 16
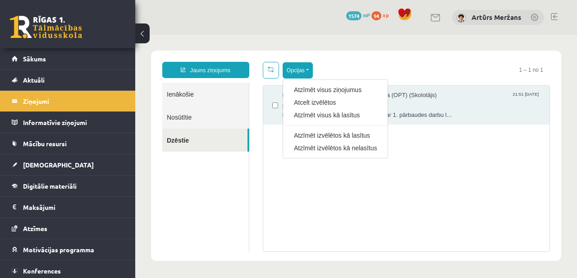
click at [278, 141] on div "Kam: Laila Jirgensone - latviešu valoda (OPT) (Skolotājs) 21:51 16/09/2025 Latv…" at bounding box center [407, 168] width 288 height 166
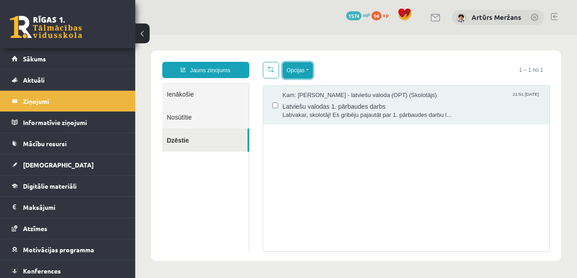
click at [301, 71] on button "Opcijas" at bounding box center [298, 70] width 30 height 16
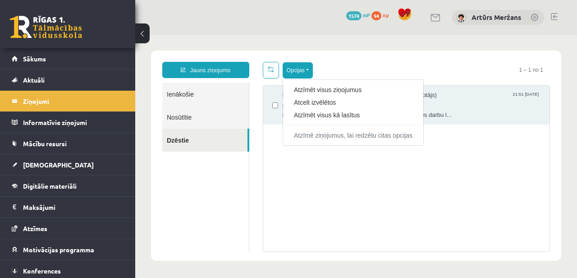
click at [290, 166] on div "Kam: Laila Jirgensone - latviešu valoda (OPT) (Skolotājs) 21:51 16/09/2025 Latv…" at bounding box center [407, 168] width 288 height 166
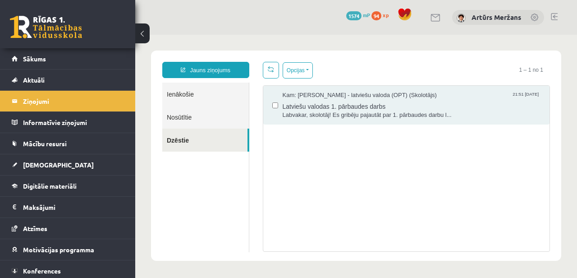
click at [305, 57] on div "Jauns ziņojums Ienākošie Nosūtītie Dzēstie ********* ********* ******* Opcijas …" at bounding box center [356, 156] width 411 height 210
click at [305, 64] on button "Opcijas" at bounding box center [298, 70] width 30 height 16
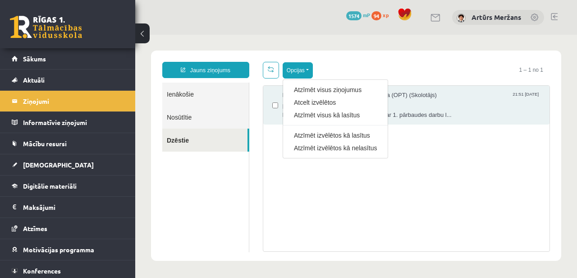
click at [312, 187] on div "Kam: Laila Jirgensone - latviešu valoda (OPT) (Skolotājs) 21:51 16/09/2025 Latv…" at bounding box center [407, 168] width 288 height 166
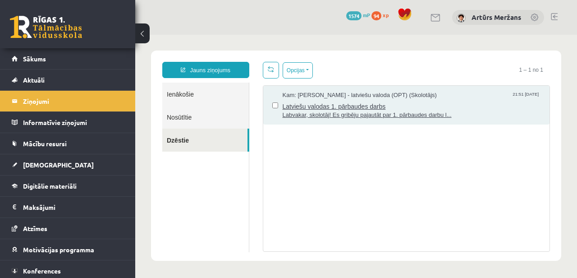
click at [369, 105] on span "Latviešu valodas 1. pārbaudes darbs" at bounding box center [412, 105] width 259 height 11
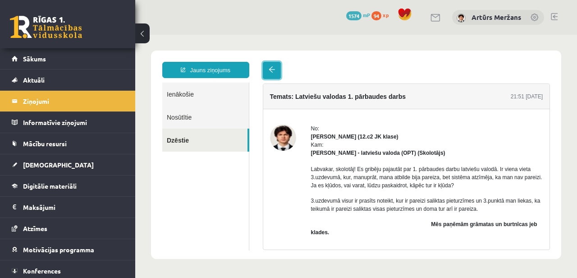
click at [277, 73] on link at bounding box center [272, 70] width 18 height 17
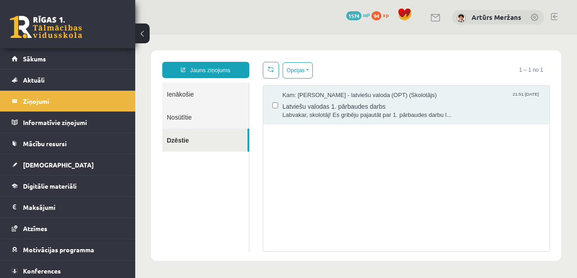
click at [200, 113] on link "Nosūtītie" at bounding box center [205, 117] width 87 height 23
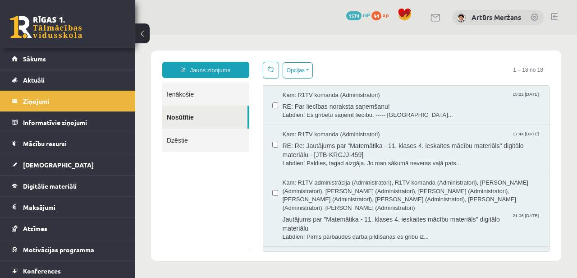
click at [198, 97] on link "Ienākošie" at bounding box center [205, 94] width 87 height 23
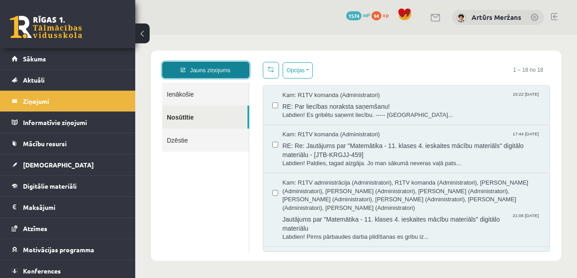
click at [207, 74] on link "Jauns ziņojums" at bounding box center [205, 70] width 87 height 16
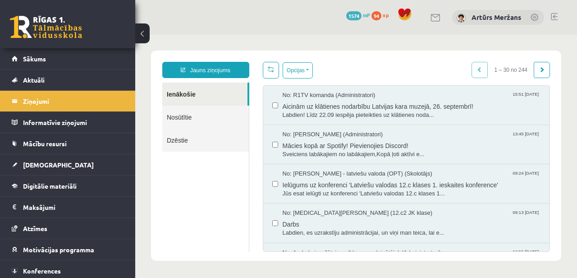
click at [212, 66] on link "Jauns ziņojums" at bounding box center [205, 70] width 87 height 16
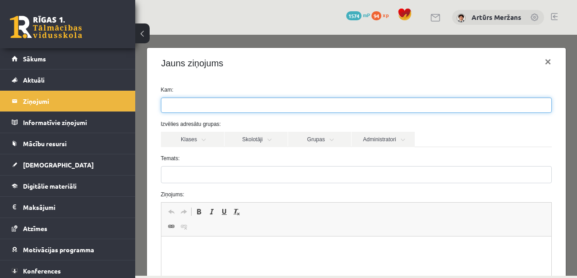
click at [178, 105] on input "search" at bounding box center [178, 105] width 32 height 14
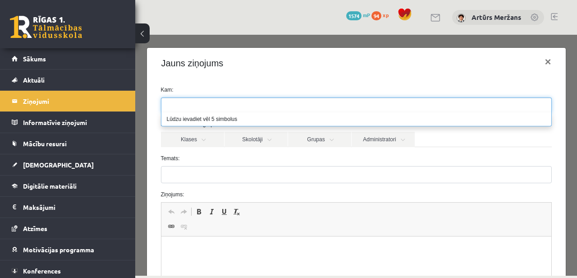
click at [236, 153] on form "Kam: Izvēlies adresātu grupas: Klases Skolotāji Grupas Administratori 12.c2 JK …" at bounding box center [356, 227] width 405 height 283
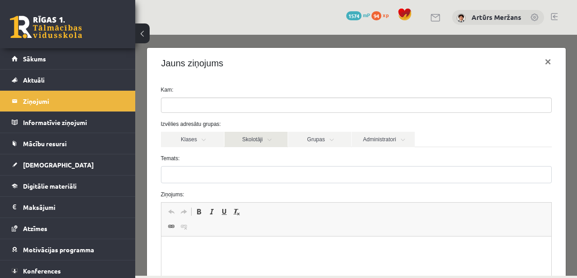
click at [241, 144] on link "Skolotāji" at bounding box center [256, 139] width 63 height 15
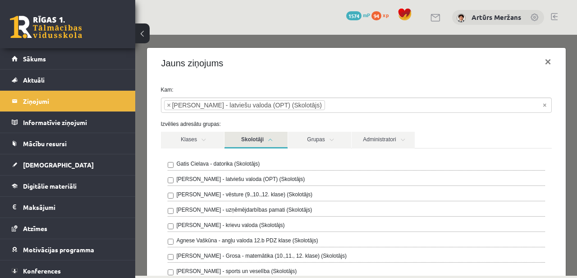
click at [277, 142] on link "Skolotāji" at bounding box center [256, 140] width 63 height 17
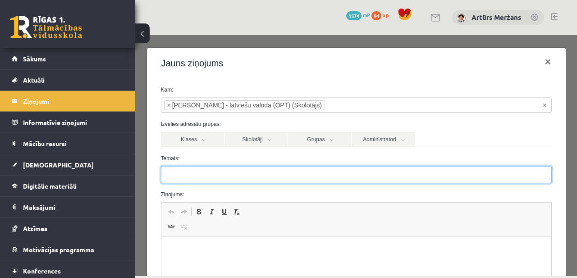
click at [223, 182] on input "Temats:" at bounding box center [356, 174] width 391 height 17
paste input "**********"
click at [169, 176] on input "**********" at bounding box center [356, 174] width 391 height 17
type input "**********"
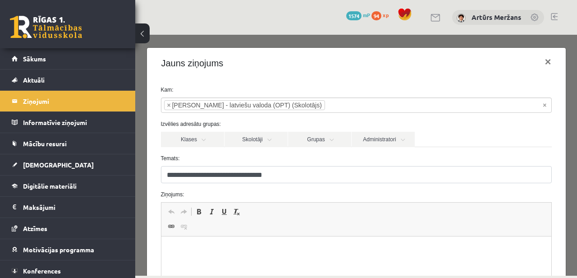
click at [206, 238] on html at bounding box center [356, 250] width 390 height 28
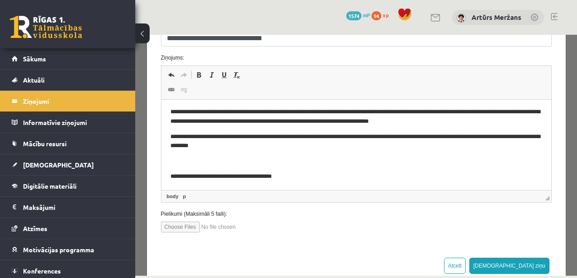
scroll to position [137, 0]
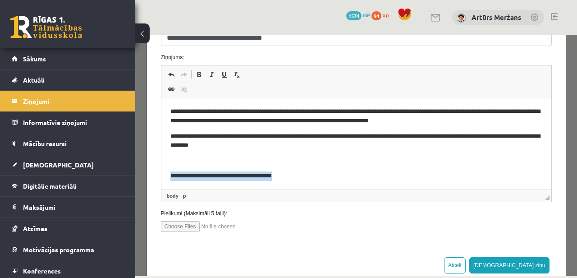
drag, startPoint x: 310, startPoint y: 177, endPoint x: 157, endPoint y: 168, distance: 153.7
click at [161, 168] on html "**********" at bounding box center [356, 144] width 390 height 92
click at [200, 73] on span at bounding box center [198, 74] width 7 height 7
click at [254, 161] on p "Rich Text Editor, wiswyg-editor-47024784713820-1758048777-374" at bounding box center [356, 160] width 372 height 9
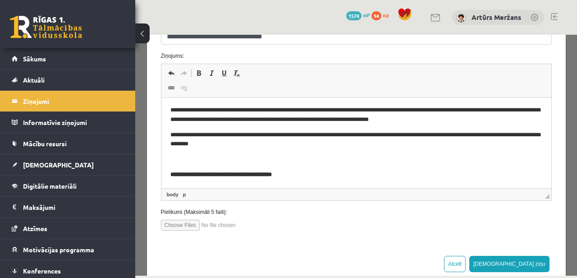
scroll to position [139, 0]
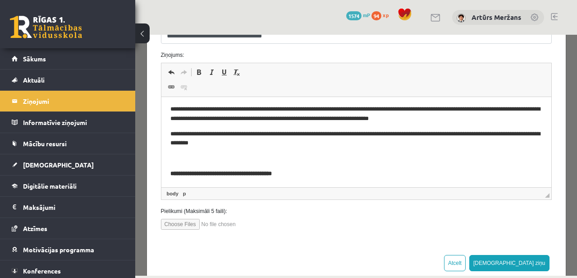
click at [187, 224] on input "file" at bounding box center [212, 224] width 102 height 11
type input "**********"
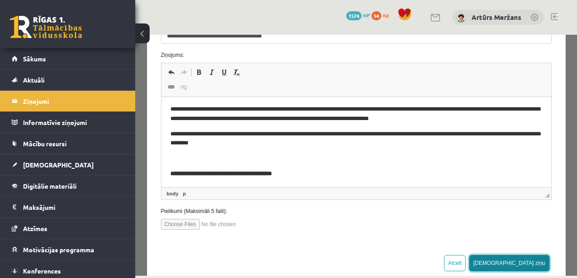
click at [540, 261] on button "Sūtīt ziņu" at bounding box center [510, 263] width 80 height 16
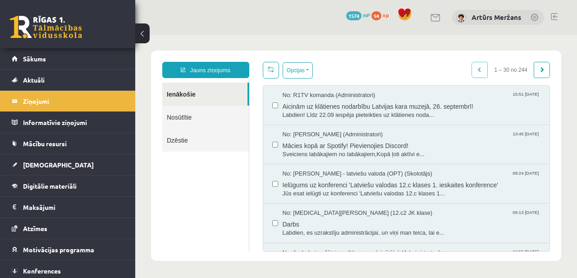
scroll to position [0, 0]
click at [199, 121] on link "Nosūtītie" at bounding box center [205, 117] width 87 height 23
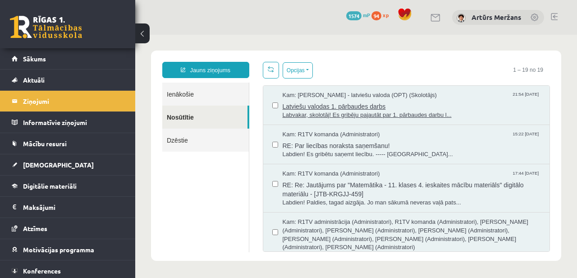
click at [310, 108] on span "Latviešu valodas 1. pārbaudes darbs" at bounding box center [412, 105] width 259 height 11
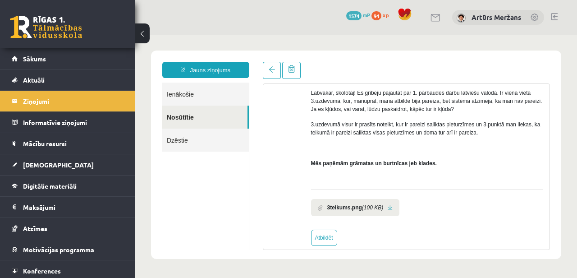
scroll to position [76, 0]
click at [353, 204] on b "3teikums.png" at bounding box center [345, 208] width 35 height 8
click at [393, 202] on li "3teikums.png (100 KB)" at bounding box center [355, 207] width 89 height 17
click at [393, 207] on link at bounding box center [390, 208] width 5 height 6
click at [208, 89] on link "Ienākošie" at bounding box center [205, 94] width 87 height 23
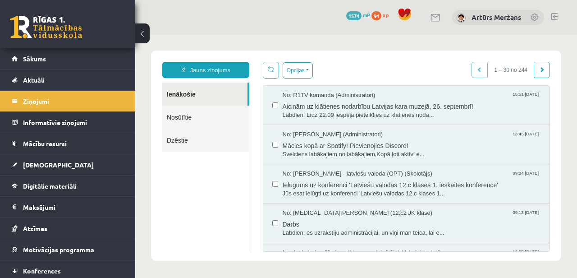
scroll to position [0, 0]
click at [191, 117] on link "Nosūtītie" at bounding box center [205, 117] width 87 height 23
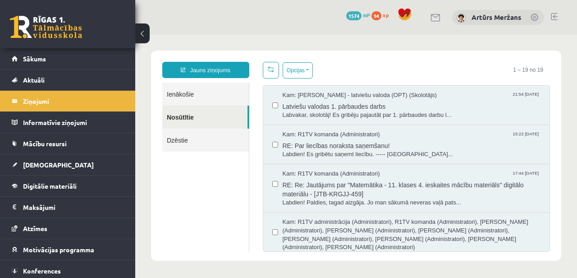
click at [199, 97] on link "Ienākošie" at bounding box center [205, 94] width 87 height 23
click at [41, 84] on link "Aktuāli" at bounding box center [68, 79] width 112 height 21
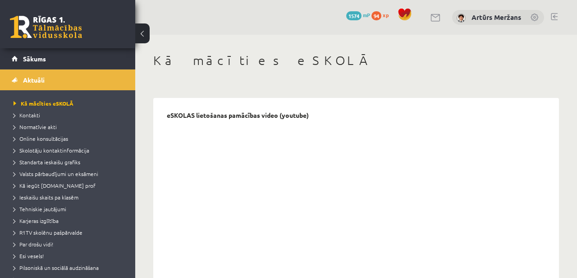
scroll to position [29, 0]
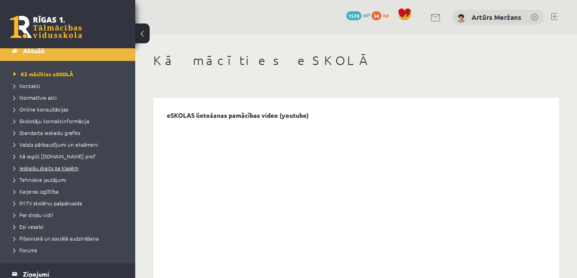
click at [58, 169] on span "Ieskaišu skaits pa klasēm" at bounding box center [46, 167] width 65 height 7
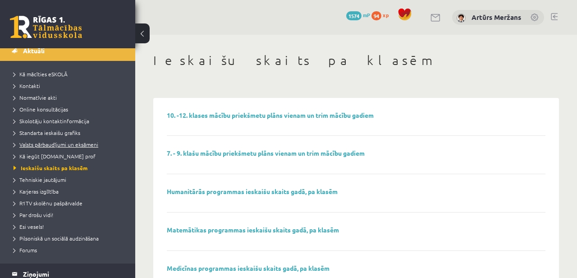
click at [40, 147] on span "Valsts pārbaudījumi un eksāmeni" at bounding box center [56, 144] width 85 height 7
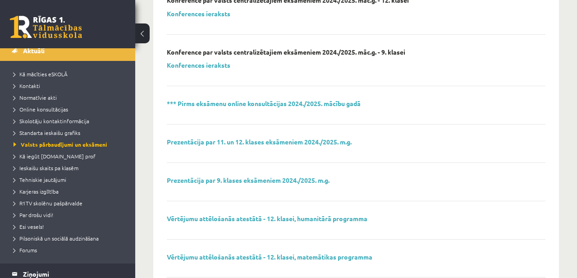
scroll to position [305, 0]
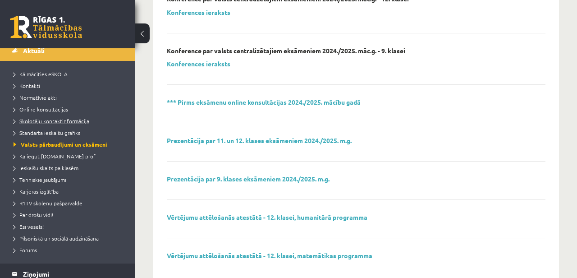
click at [35, 122] on span "Skolotāju kontaktinformācija" at bounding box center [52, 120] width 76 height 7
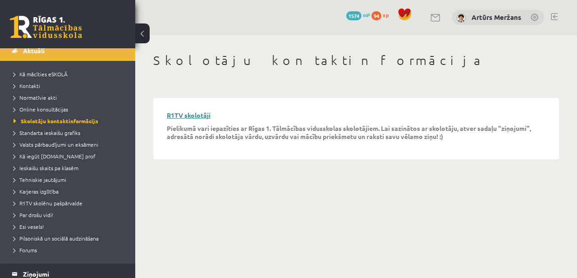
click at [197, 113] on link "R1TV skolotāji" at bounding box center [189, 115] width 44 height 8
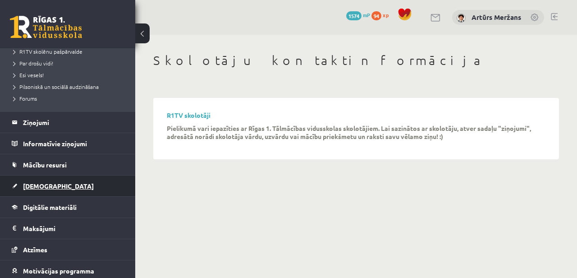
click at [50, 190] on link "[DEMOGRAPHIC_DATA]" at bounding box center [68, 186] width 112 height 21
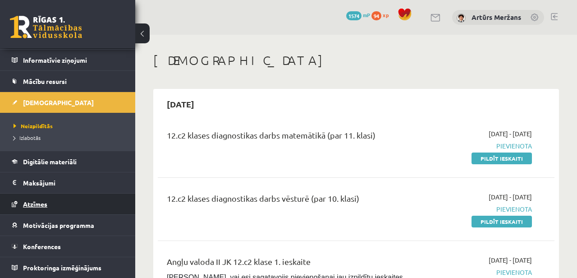
click at [43, 205] on span "Atzīmes" at bounding box center [35, 204] width 24 height 8
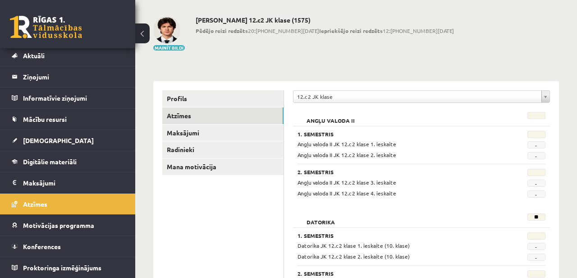
scroll to position [37, 0]
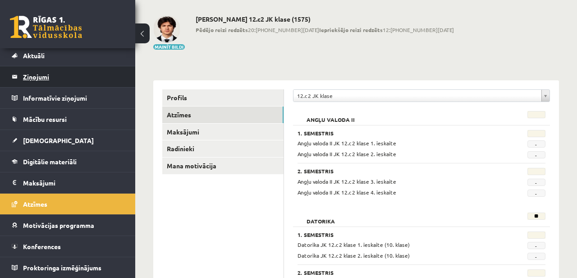
click at [57, 71] on legend "Ziņojumi 0" at bounding box center [73, 76] width 101 height 21
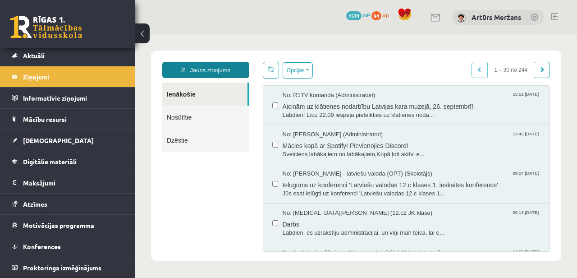
click at [225, 77] on link "Jauns ziņojums" at bounding box center [205, 70] width 87 height 16
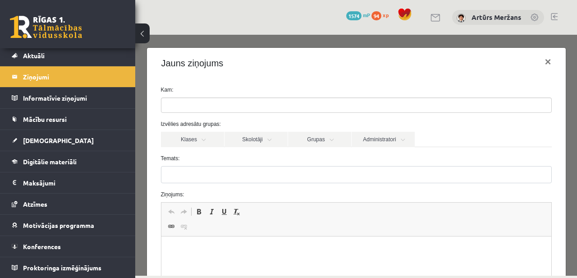
click at [216, 105] on ul at bounding box center [357, 105] width 390 height 14
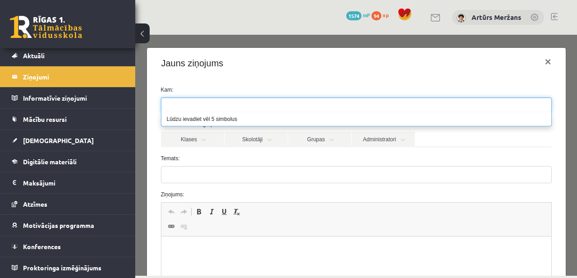
click at [212, 84] on div "Kam: Izvēlies adresātu grupas: Klases Skolotāji Grupas Administratori 12.c2 JK …" at bounding box center [356, 231] width 419 height 305
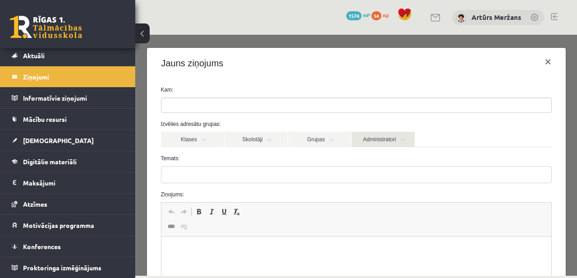
click at [388, 142] on link "Administratori" at bounding box center [383, 139] width 63 height 15
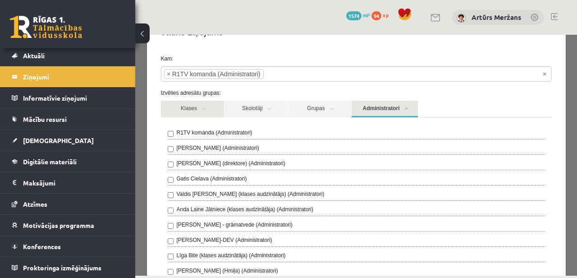
scroll to position [22, 0]
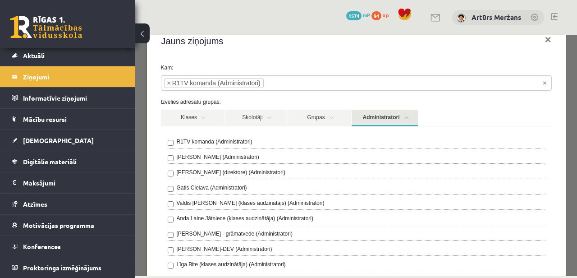
click at [368, 120] on link "Administratori" at bounding box center [385, 118] width 66 height 17
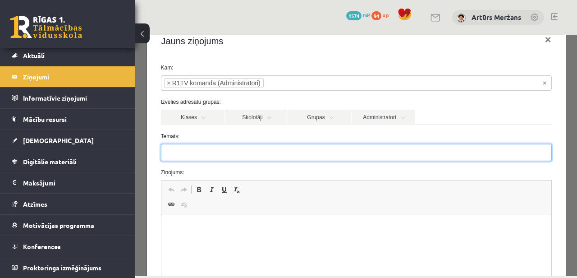
click at [259, 155] on input "Temats:" at bounding box center [356, 152] width 391 height 17
type input "*"
click at [245, 156] on input "**********" at bounding box center [356, 152] width 391 height 17
click at [323, 157] on input "**********" at bounding box center [356, 152] width 391 height 17
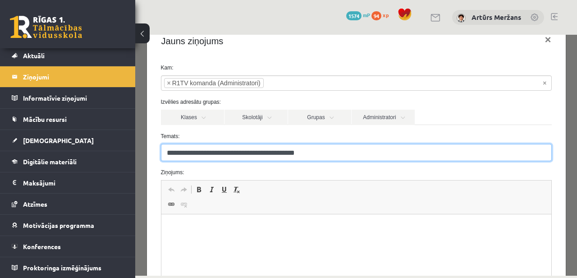
type input "**********"
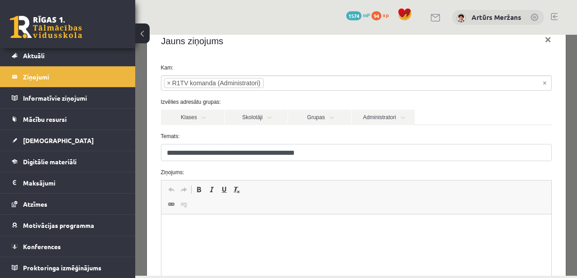
click at [278, 217] on html at bounding box center [356, 228] width 390 height 28
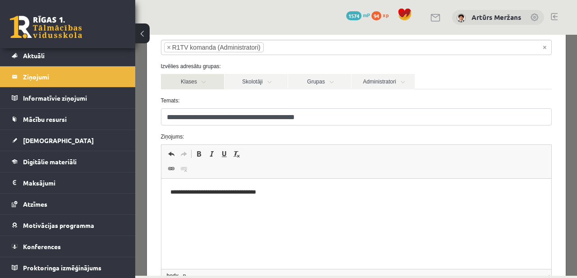
scroll to position [64, 0]
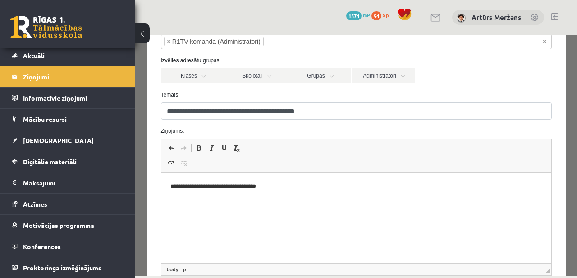
click at [210, 189] on p "**********" at bounding box center [356, 186] width 372 height 9
click at [281, 188] on p "**********" at bounding box center [356, 186] width 372 height 9
click at [322, 187] on p "**********" at bounding box center [356, 186] width 372 height 9
click at [356, 188] on p "**********" at bounding box center [356, 186] width 372 height 9
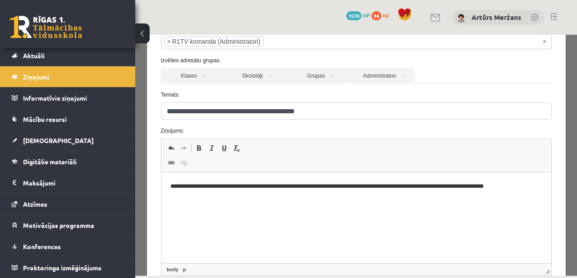
click at [504, 189] on p "**********" at bounding box center [356, 186] width 372 height 9
click at [544, 189] on html "**********" at bounding box center [356, 187] width 390 height 28
click at [206, 192] on p "**********" at bounding box center [356, 191] width 372 height 19
drag, startPoint x: 204, startPoint y: 196, endPoint x: 199, endPoint y: 197, distance: 5.9
click at [199, 197] on p "**********" at bounding box center [356, 191] width 372 height 19
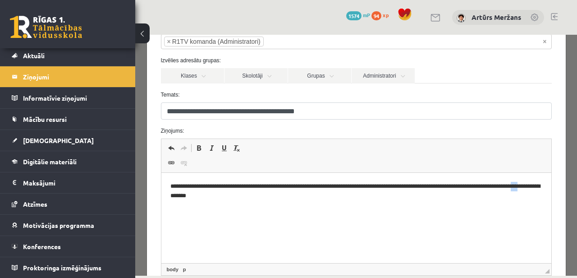
click at [199, 197] on p "**********" at bounding box center [356, 191] width 372 height 19
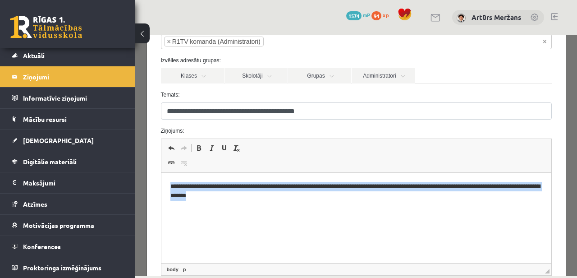
click at [199, 197] on p "**********" at bounding box center [356, 191] width 372 height 19
click at [194, 197] on p "**********" at bounding box center [356, 191] width 372 height 19
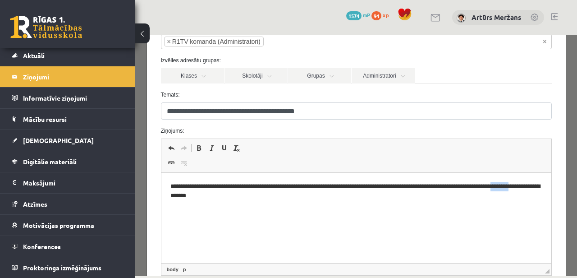
drag, startPoint x: 173, startPoint y: 198, endPoint x: 194, endPoint y: 197, distance: 21.2
click at [194, 197] on p "**********" at bounding box center [356, 191] width 372 height 19
drag, startPoint x: 197, startPoint y: 197, endPoint x: 174, endPoint y: 198, distance: 23.0
click at [174, 198] on p "**********" at bounding box center [356, 191] width 372 height 19
click at [196, 149] on span at bounding box center [198, 147] width 7 height 7
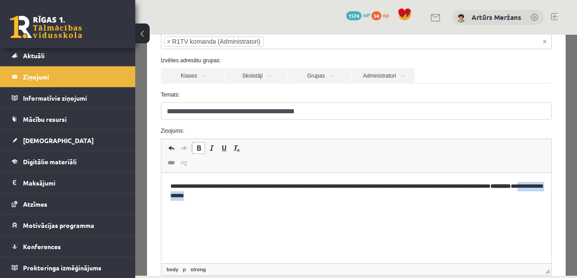
drag, startPoint x: 208, startPoint y: 197, endPoint x: 255, endPoint y: 205, distance: 47.6
click at [255, 205] on html "**********" at bounding box center [356, 191] width 390 height 37
click at [200, 150] on span at bounding box center [198, 147] width 7 height 7
click at [269, 202] on html "**********" at bounding box center [356, 191] width 390 height 37
click at [270, 199] on p "**********" at bounding box center [356, 191] width 372 height 19
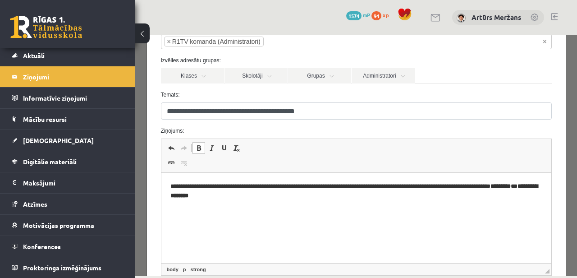
click at [201, 149] on span at bounding box center [198, 147] width 7 height 7
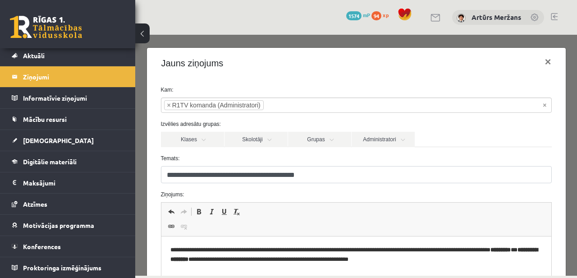
scroll to position [159, 0]
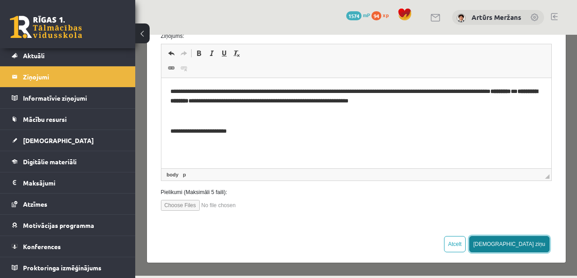
click at [528, 244] on button "Sūtīt ziņu" at bounding box center [510, 244] width 80 height 16
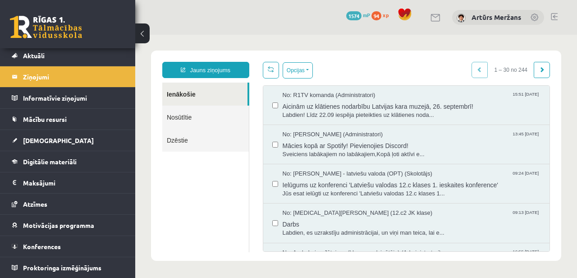
scroll to position [0, 0]
click at [214, 116] on link "Nosūtītie" at bounding box center [205, 116] width 87 height 23
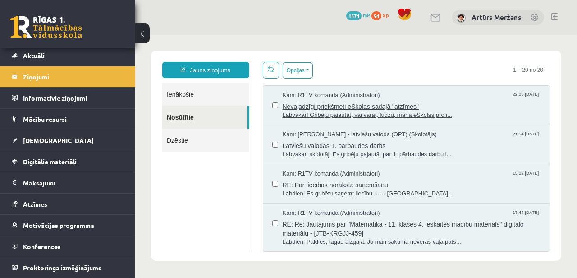
scroll to position [0, 0]
click at [323, 115] on span "Labvakar! Gribēju pajautāt, vai varat, lūdzu, manā eSkolas profi..." at bounding box center [412, 115] width 259 height 9
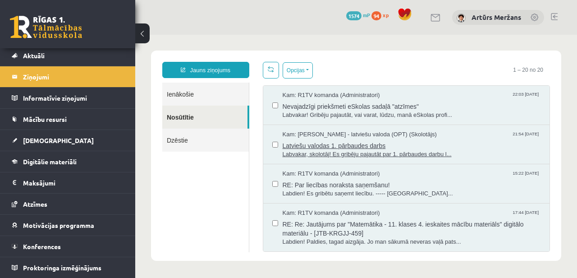
click at [310, 149] on span "Latviešu valodas 1. pārbaudes darbs" at bounding box center [412, 144] width 259 height 11
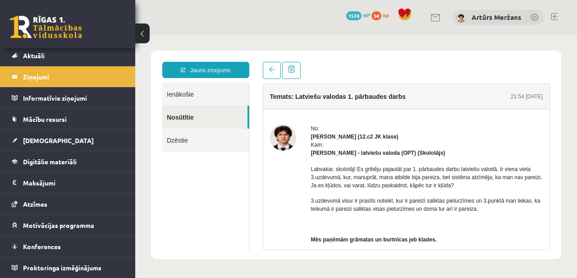
click at [212, 104] on link "Ienākošie" at bounding box center [205, 94] width 87 height 23
click at [208, 99] on link "Ienākošie" at bounding box center [205, 94] width 87 height 23
click at [187, 97] on link "Ienākošie" at bounding box center [205, 94] width 87 height 23
click at [188, 94] on link "Ienākošie" at bounding box center [205, 94] width 87 height 23
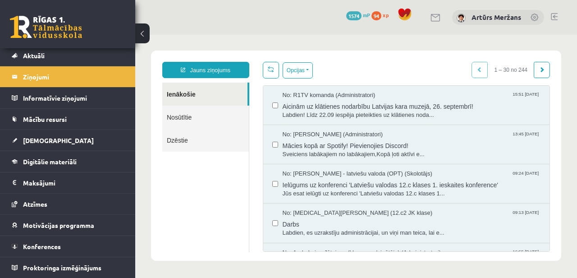
click at [221, 113] on link "Nosūtītie" at bounding box center [205, 117] width 87 height 23
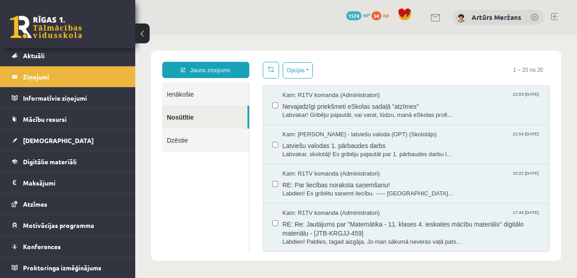
click at [199, 92] on link "Ienākošie" at bounding box center [205, 94] width 87 height 23
click at [190, 110] on link "Nosūtītie" at bounding box center [204, 117] width 85 height 23
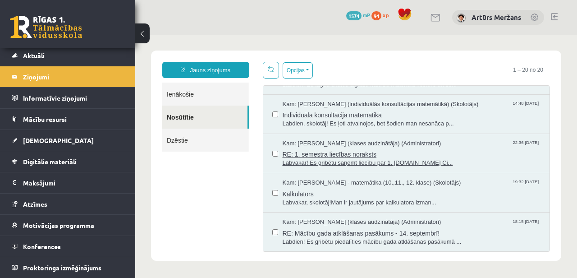
scroll to position [735, 0]
click at [361, 192] on span "Kalkulators" at bounding box center [412, 192] width 259 height 11
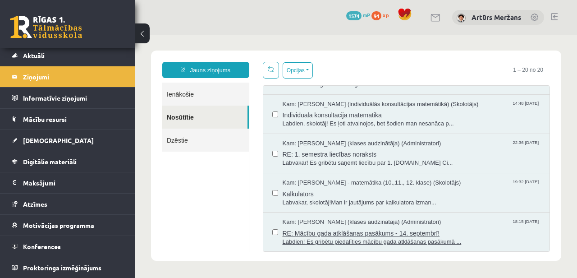
click at [366, 236] on span "RE: Mācību gada atklāšanas pasākums - 14. septembrī!" at bounding box center [412, 231] width 259 height 11
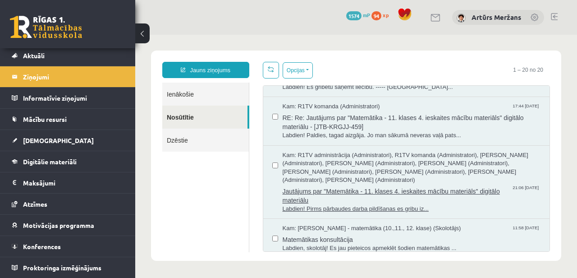
scroll to position [100, 0]
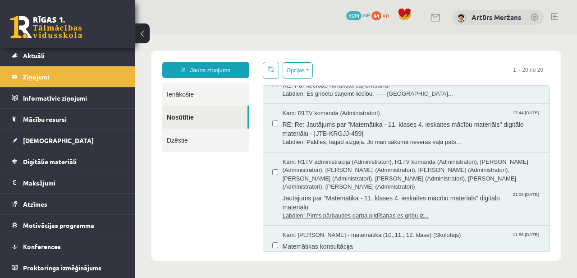
click at [346, 180] on span "Kam: R1TV administrācija (Administratori), R1TV komanda (Administratori), Anna …" at bounding box center [412, 174] width 259 height 33
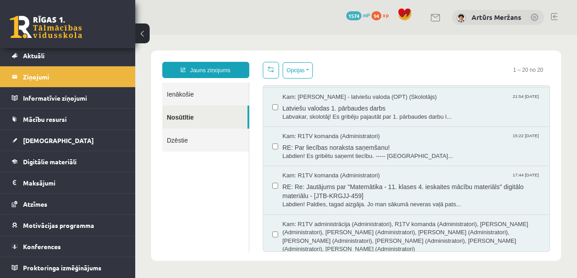
scroll to position [38, 0]
click at [351, 183] on span "RE: Re: Jautājums par "Matemātika - 11. klases 4. ieskaites mācību materiāls" d…" at bounding box center [412, 190] width 259 height 20
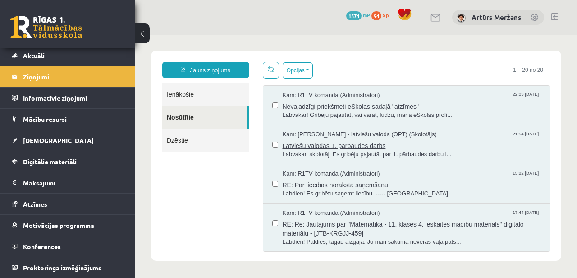
scroll to position [0, 0]
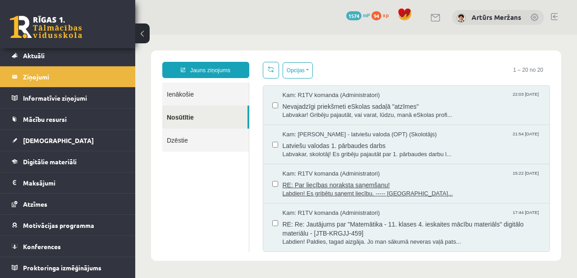
click at [333, 184] on span "RE: Par liecības noraksta saņemšanu!" at bounding box center [412, 183] width 259 height 11
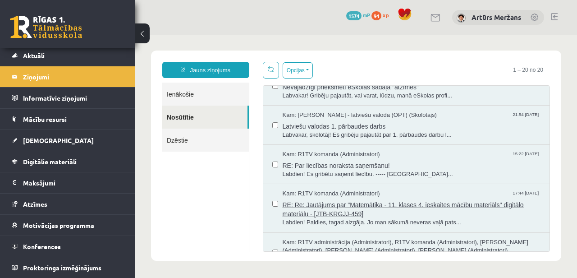
click at [354, 208] on span "RE: Re: Jautājums par "Matemātika - 11. klases 4. ieskaites mācību materiāls" d…" at bounding box center [412, 208] width 259 height 20
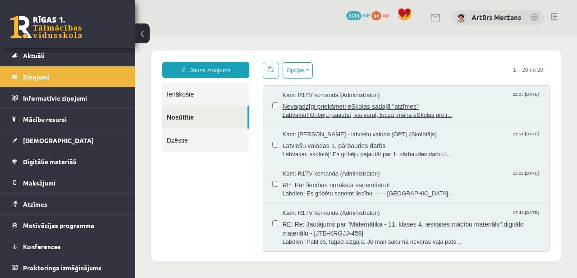
click at [344, 115] on span "Labvakar! Gribēju pajautāt, vai varat, lūdzu, manā eSkolas profi..." at bounding box center [412, 115] width 259 height 9
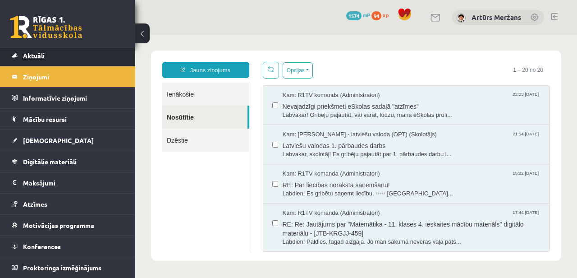
click at [41, 60] on link "Aktuāli" at bounding box center [68, 55] width 112 height 21
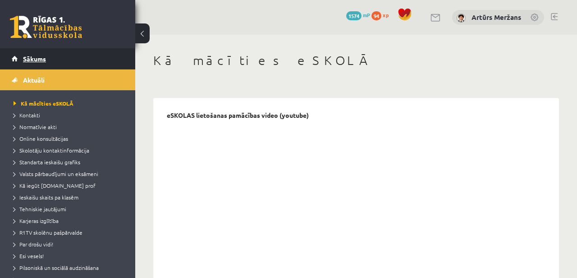
click at [41, 67] on link "Sākums" at bounding box center [68, 58] width 112 height 21
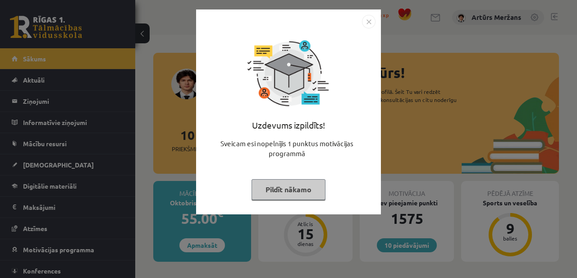
click at [300, 183] on button "Pildīt nākamo" at bounding box center [289, 189] width 74 height 21
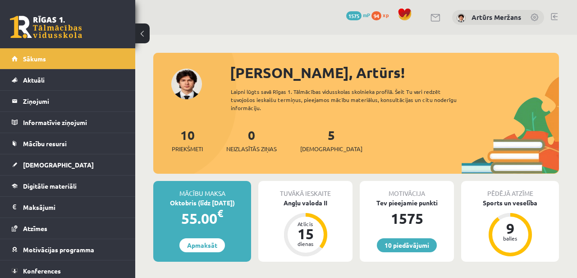
click at [378, 11] on span "94" at bounding box center [377, 15] width 10 height 9
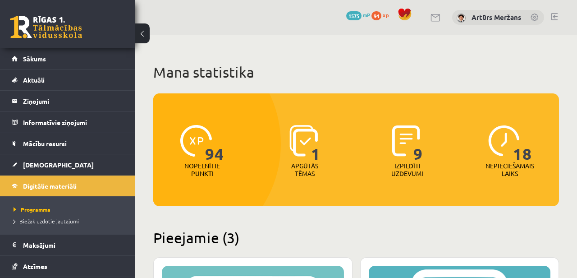
click at [365, 15] on span "mP" at bounding box center [366, 14] width 7 height 7
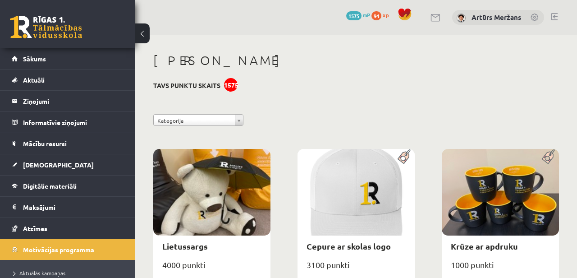
click at [388, 14] on span "xp" at bounding box center [386, 14] width 6 height 7
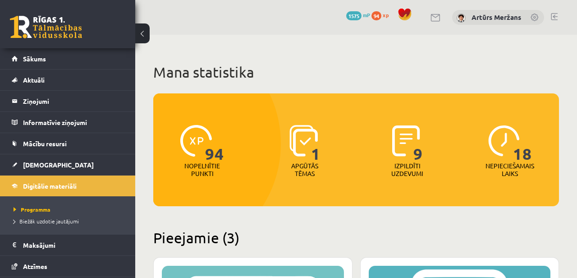
click at [366, 19] on div "1575 mP" at bounding box center [358, 15] width 24 height 10
click at [367, 14] on span "mP" at bounding box center [366, 14] width 7 height 7
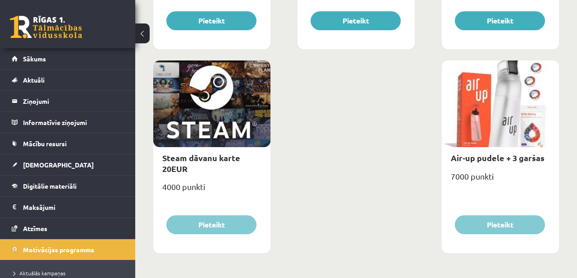
scroll to position [1516, 0]
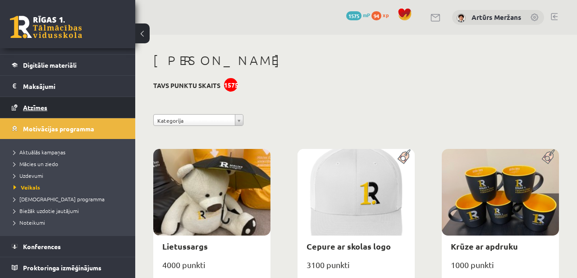
click at [91, 115] on link "Atzīmes" at bounding box center [68, 107] width 112 height 21
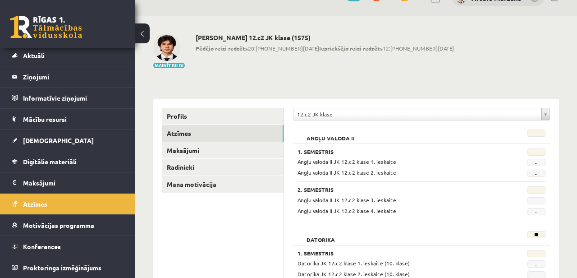
scroll to position [4, 0]
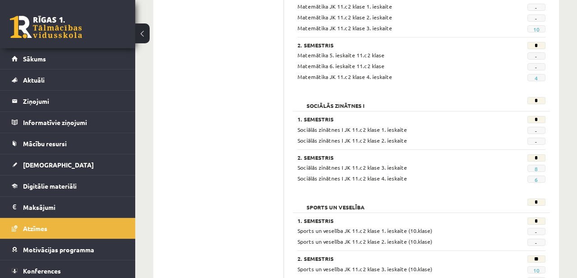
scroll to position [878, 0]
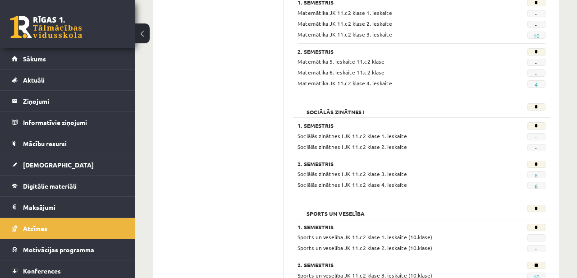
click at [537, 185] on link "6" at bounding box center [536, 185] width 3 height 7
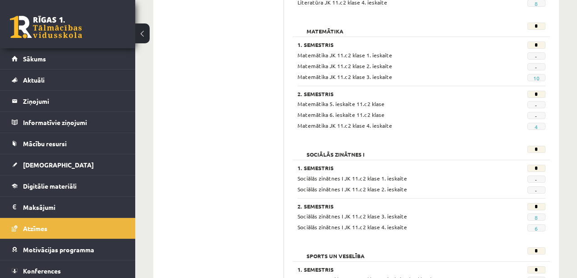
scroll to position [825, 0]
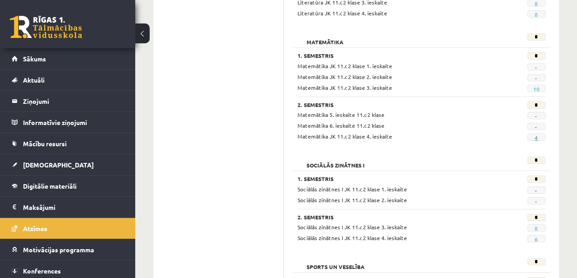
click at [538, 137] on link "4" at bounding box center [536, 137] width 3 height 7
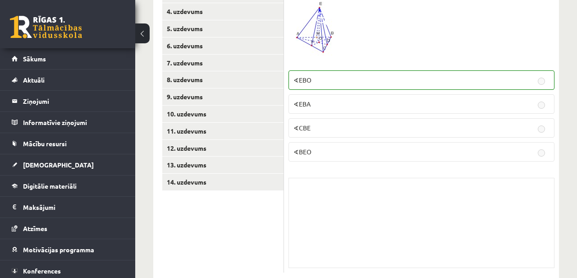
scroll to position [481, 0]
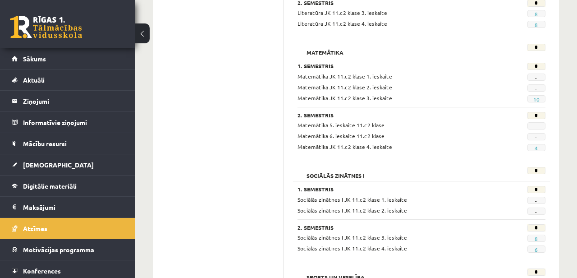
scroll to position [813, 0]
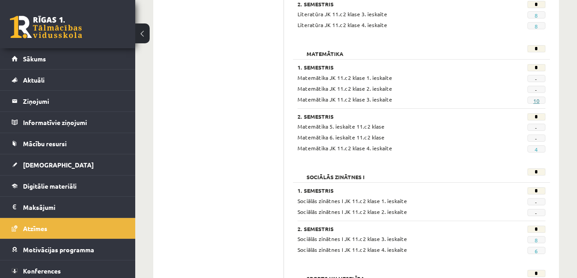
click at [539, 101] on link "10" at bounding box center [537, 100] width 6 height 7
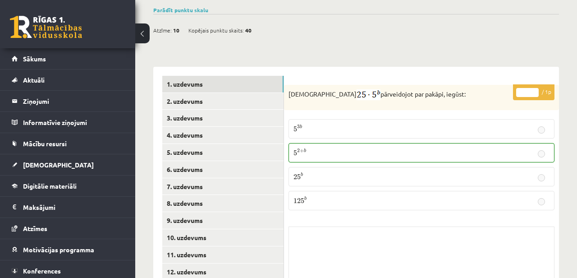
scroll to position [359, 0]
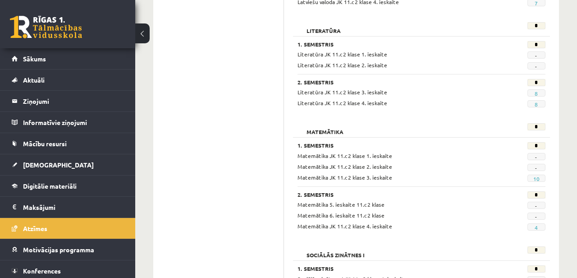
scroll to position [735, 0]
click at [537, 206] on span "-" at bounding box center [537, 204] width 18 height 7
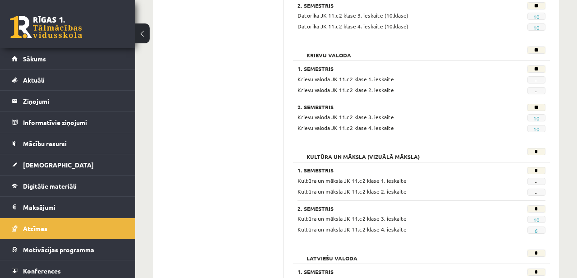
scroll to position [0, 0]
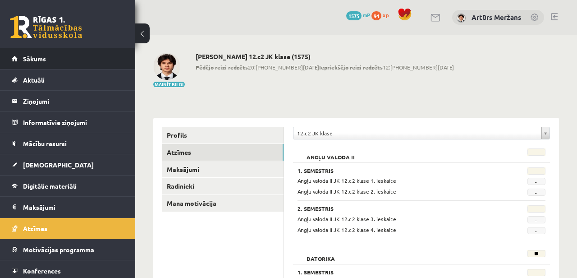
click at [82, 66] on link "Sākums" at bounding box center [68, 58] width 112 height 21
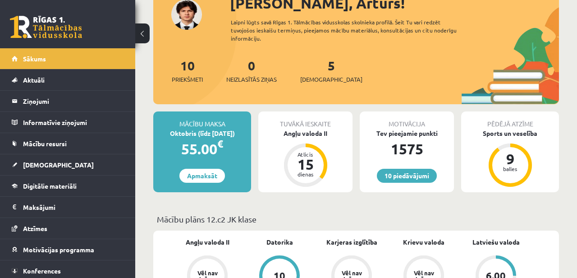
scroll to position [71, 0]
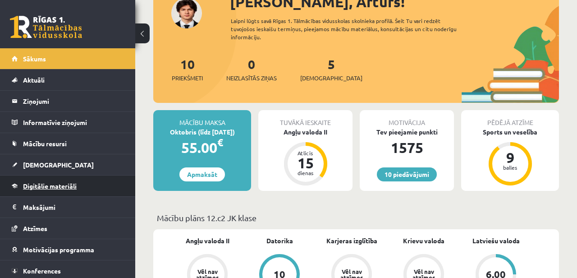
click at [46, 185] on span "Digitālie materiāli" at bounding box center [50, 186] width 54 height 8
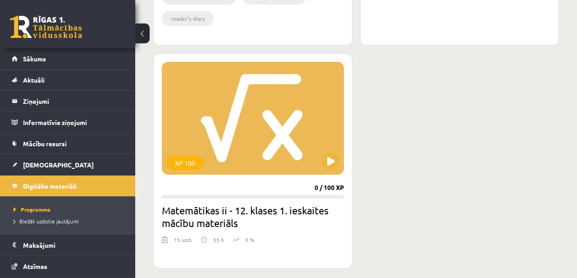
scroll to position [728, 0]
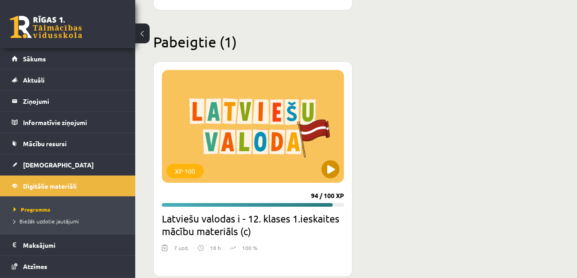
click at [249, 149] on div "XP 100" at bounding box center [253, 126] width 182 height 113
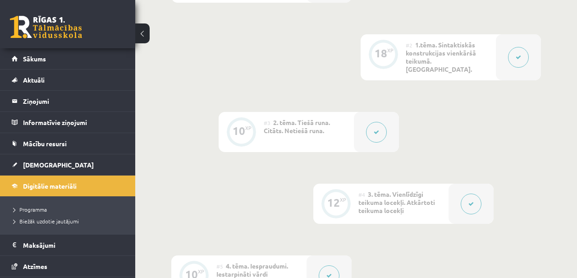
scroll to position [275, 0]
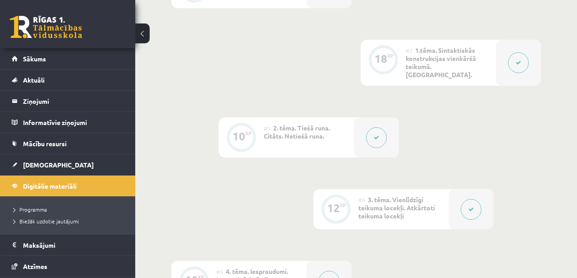
click at [376, 127] on button at bounding box center [376, 137] width 21 height 21
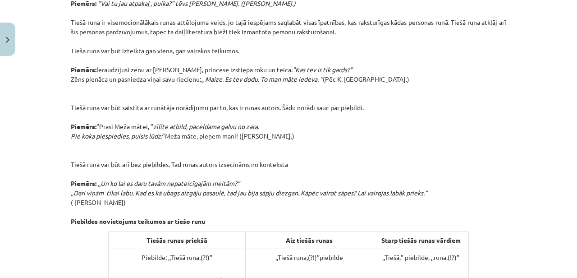
scroll to position [318, 0]
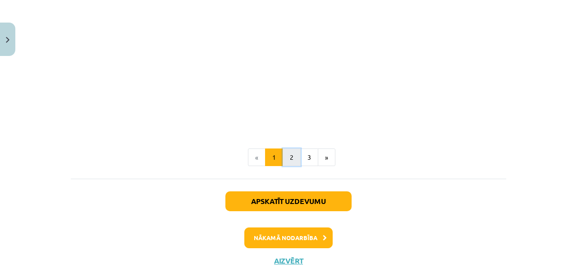
click at [294, 156] on button "2" at bounding box center [292, 157] width 18 height 18
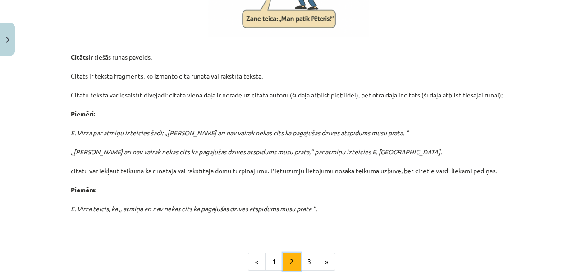
scroll to position [283, 0]
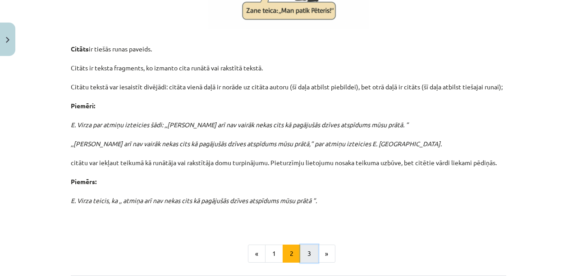
click at [316, 260] on button "3" at bounding box center [309, 254] width 18 height 18
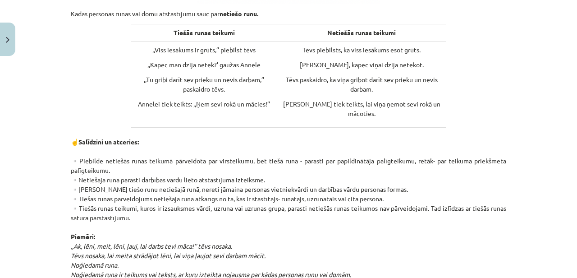
scroll to position [312, 0]
